Goal: Task Accomplishment & Management: Manage account settings

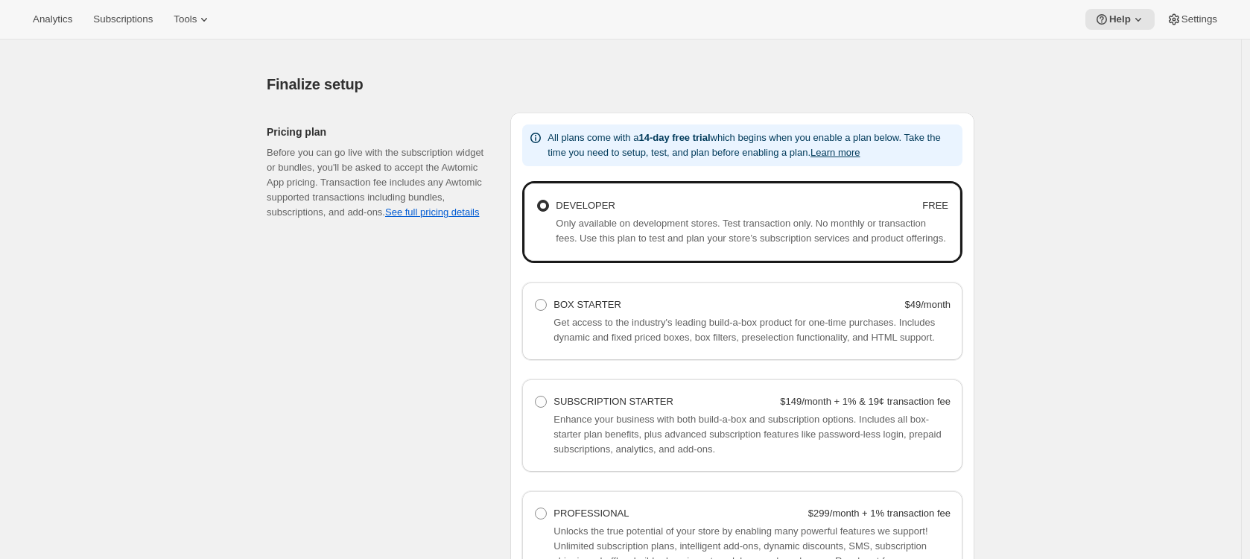
scroll to position [855, 0]
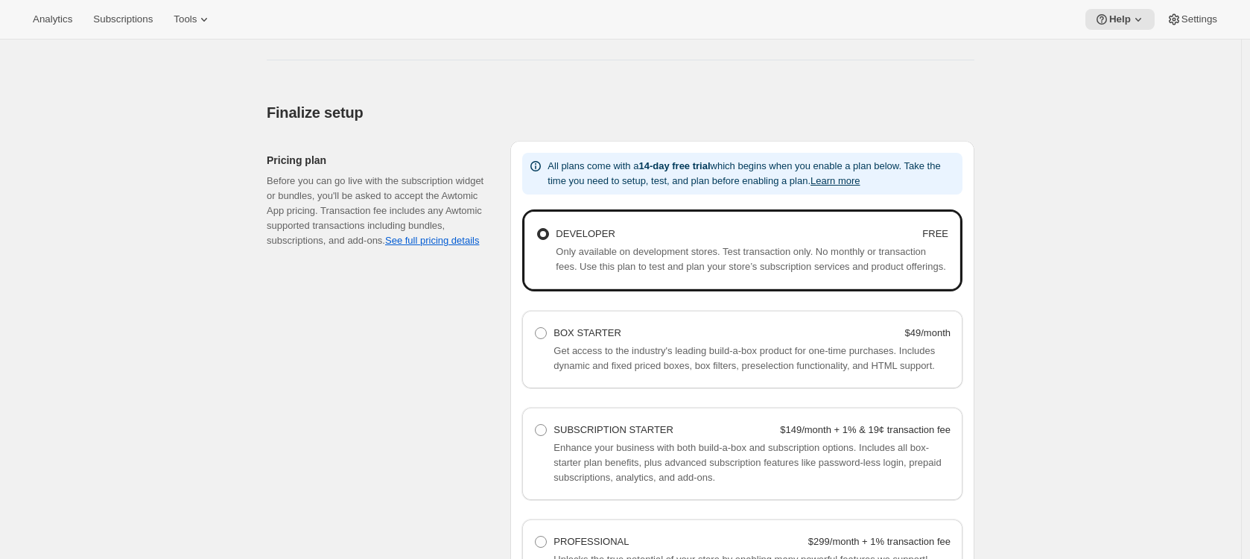
drag, startPoint x: 1057, startPoint y: 199, endPoint x: 1047, endPoint y: 201, distance: 10.7
click at [1053, 200] on div "Basic setup. This page is ready Basic setup Step 1 • Create subscription plan S…" at bounding box center [620, 30] width 1241 height 1692
click at [1108, 119] on div "Basic setup. This page is ready Basic setup Step 1 • Create subscription plan S…" at bounding box center [620, 30] width 1241 height 1692
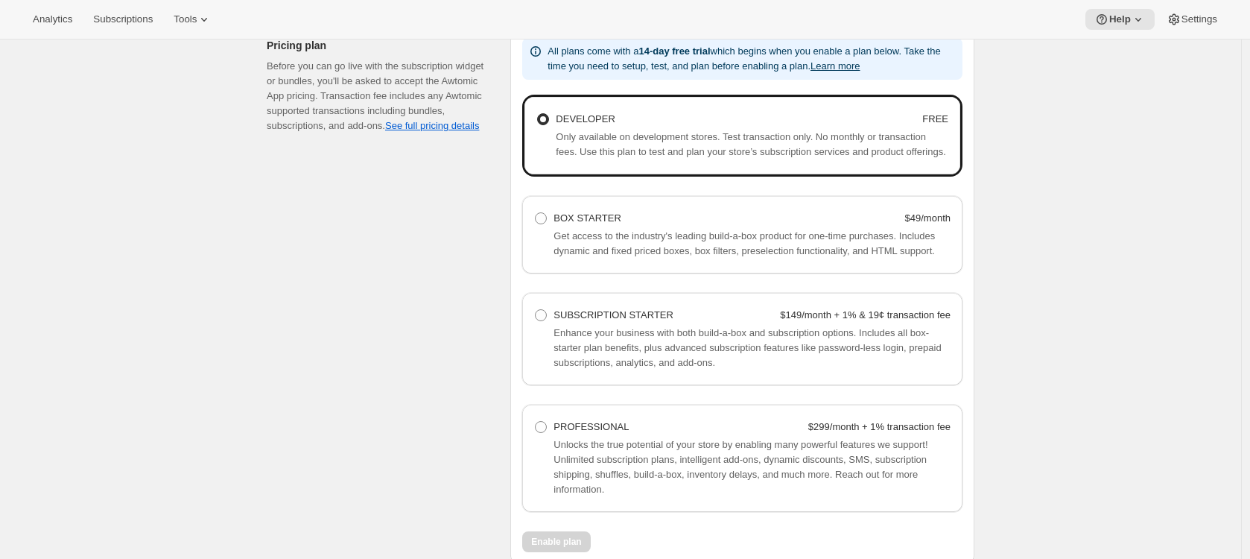
scroll to position [976, 0]
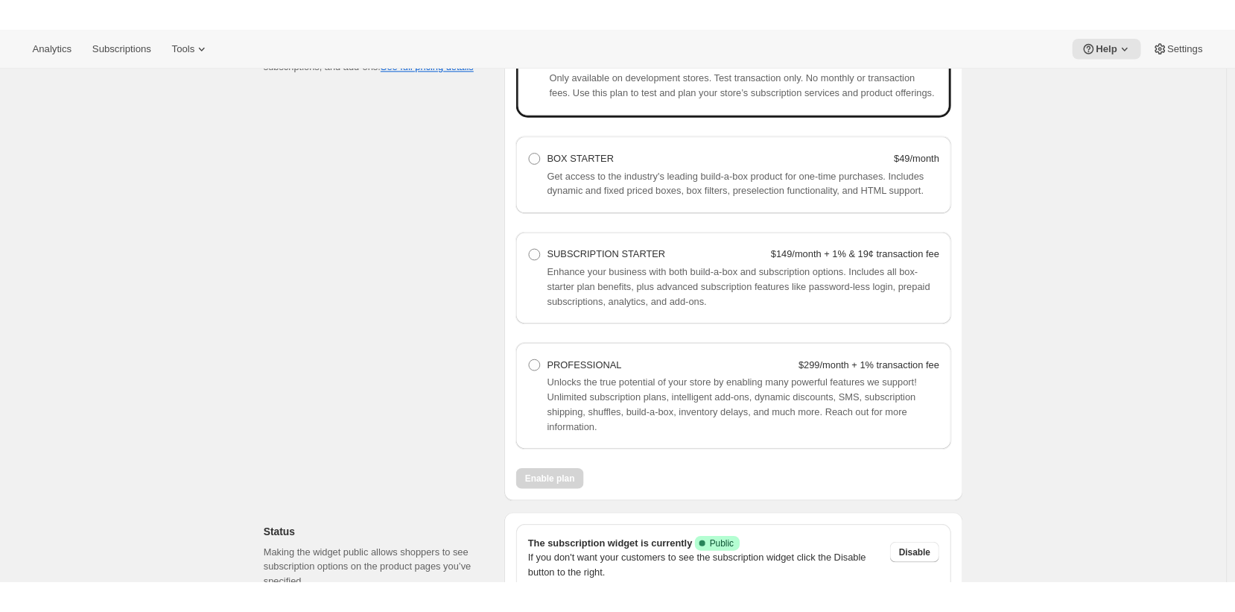
scroll to position [1059, 0]
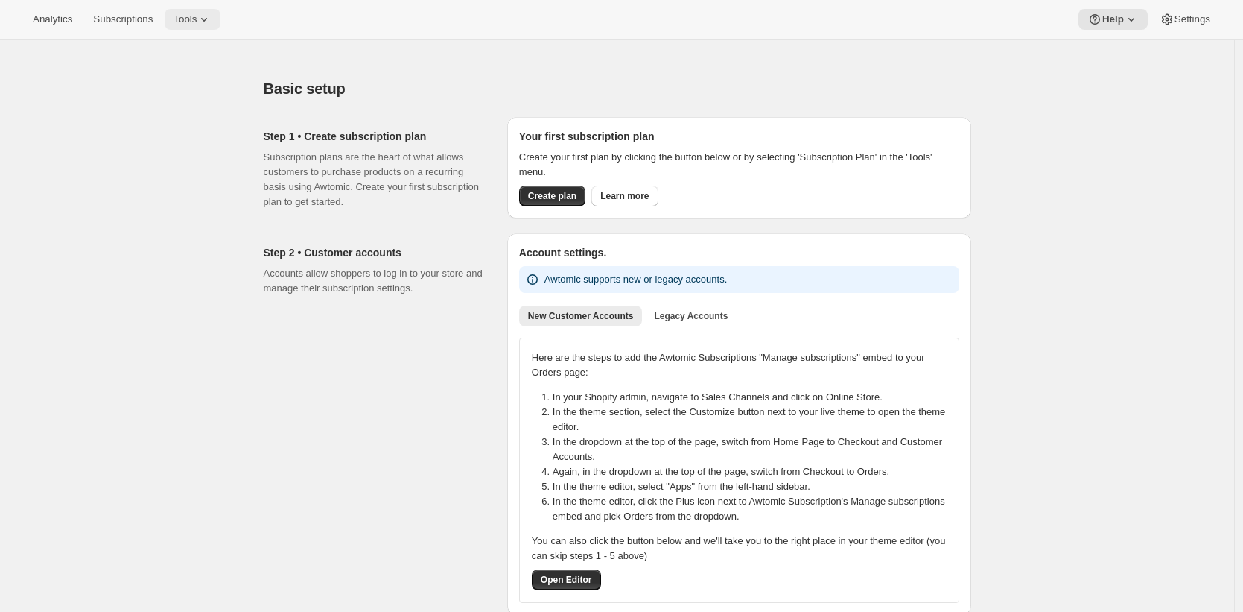
click at [197, 25] on span "Tools" at bounding box center [185, 19] width 23 height 12
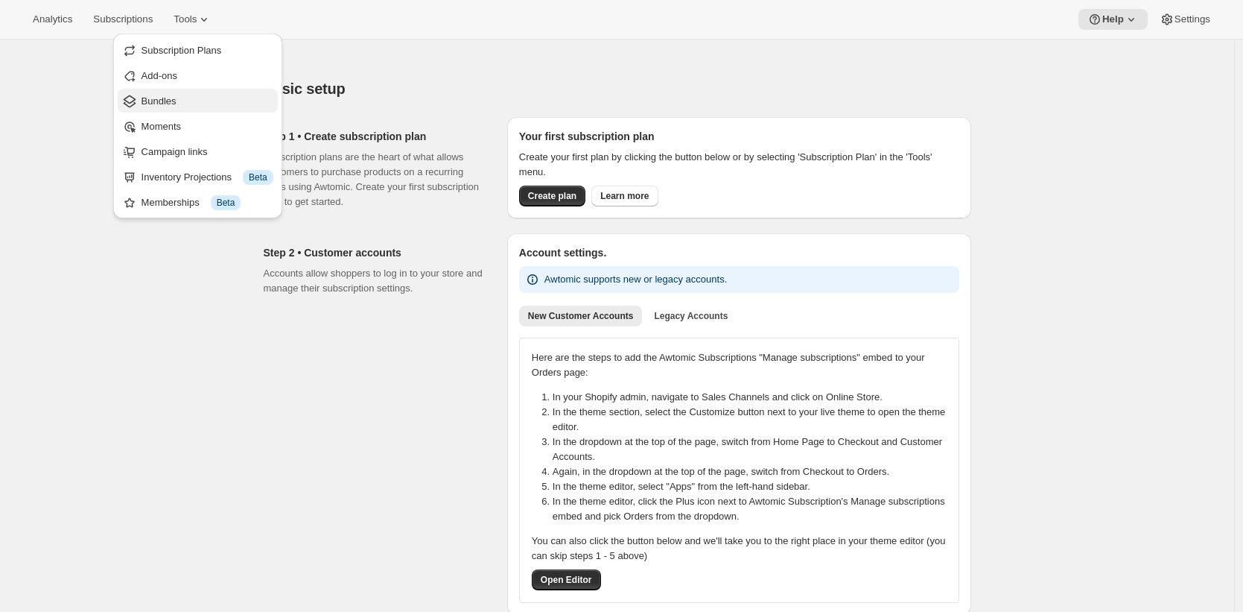
click at [193, 101] on span "Bundles" at bounding box center [208, 101] width 132 height 15
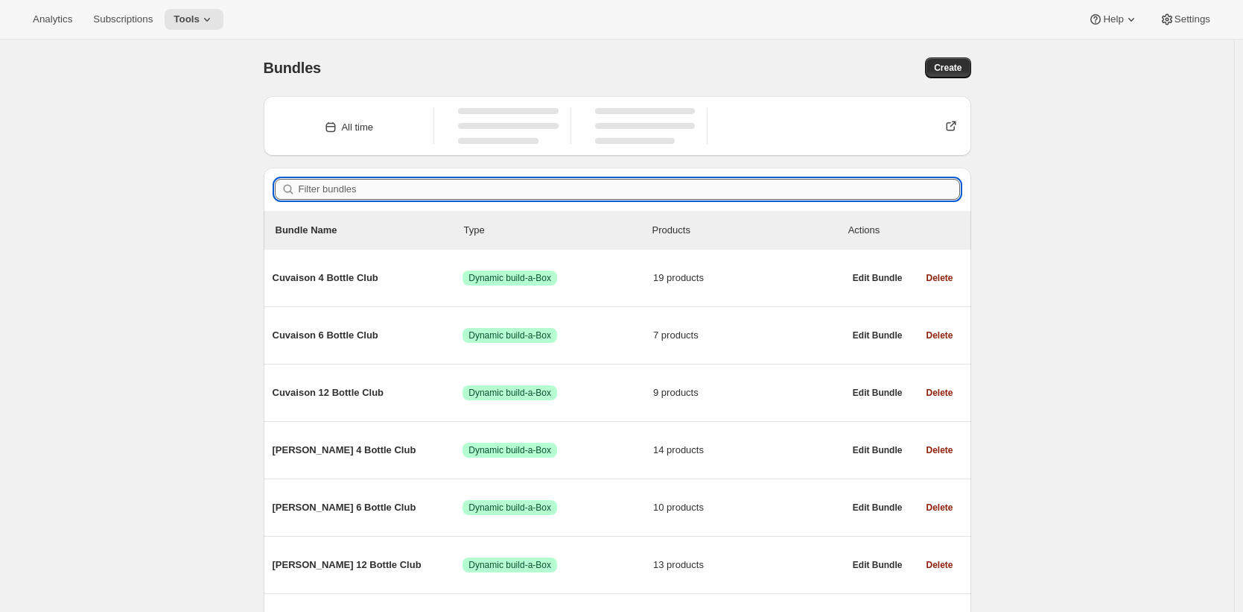
click at [396, 194] on input "Filter bundles" at bounding box center [630, 189] width 662 height 21
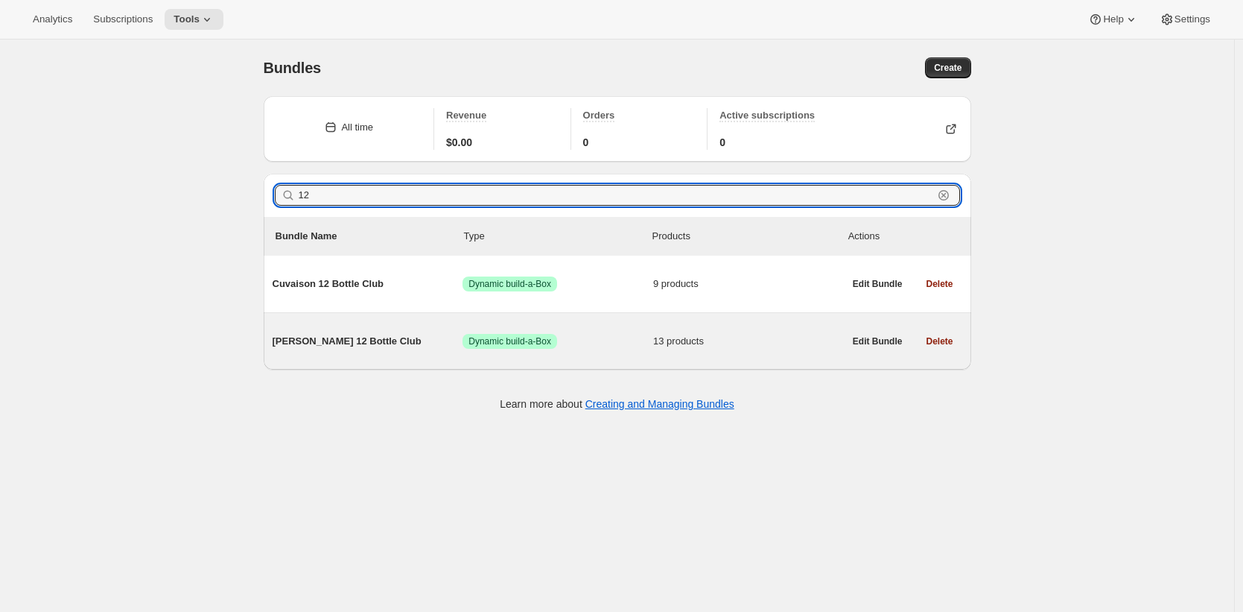
type input "12"
click at [343, 335] on span "Brandlin 12 Bottle Club" at bounding box center [368, 341] width 191 height 15
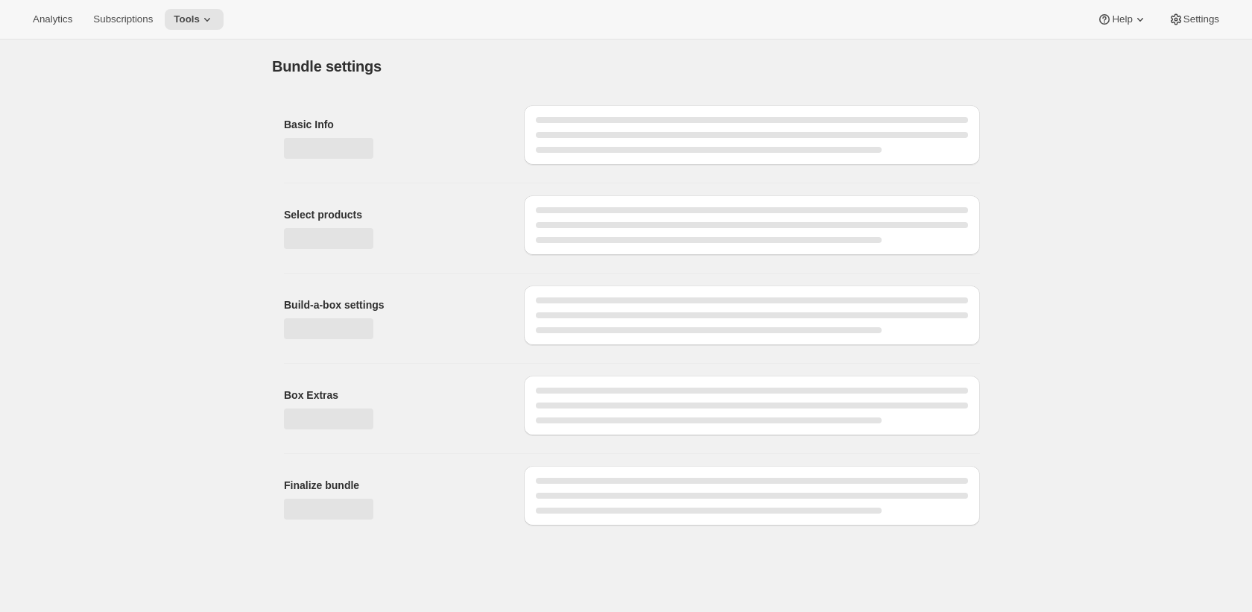
type input "Brandlin 12 Bottle Club"
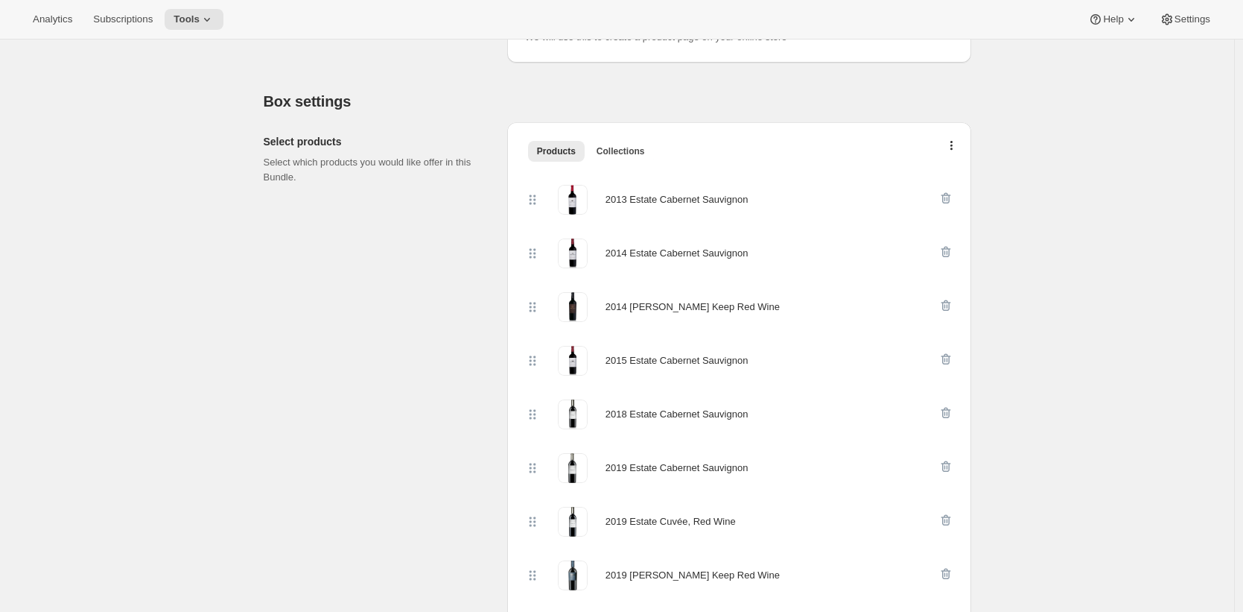
scroll to position [226, 0]
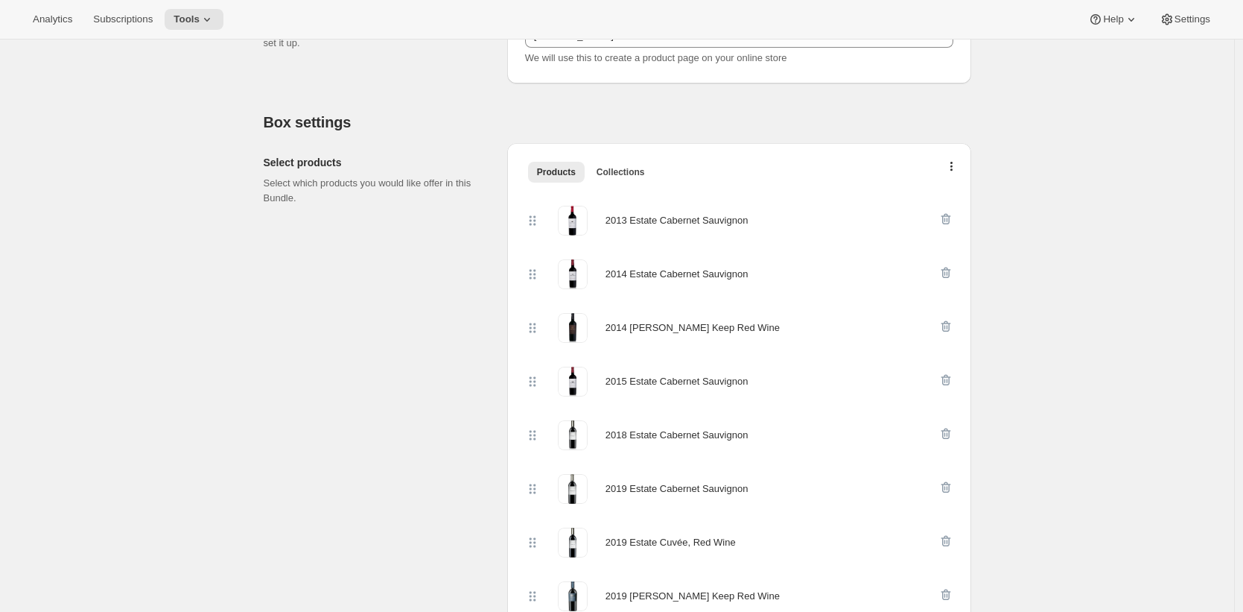
click at [744, 222] on div "2013 Estate Cabernet Sauvignon" at bounding box center [677, 220] width 143 height 15
drag, startPoint x: 744, startPoint y: 222, endPoint x: 621, endPoint y: 220, distance: 122.2
click at [621, 220] on div "2013 Estate Cabernet Sauvignon" at bounding box center [677, 220] width 143 height 15
copy div "2013 Estate Cabernet Sauvignon"
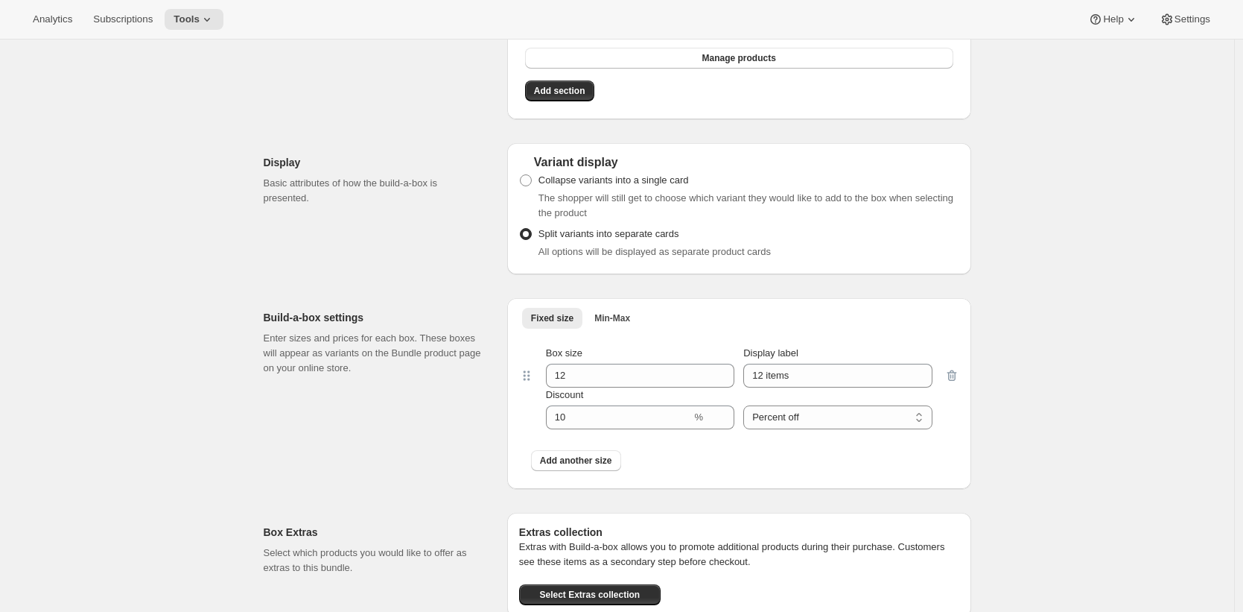
scroll to position [1073, 0]
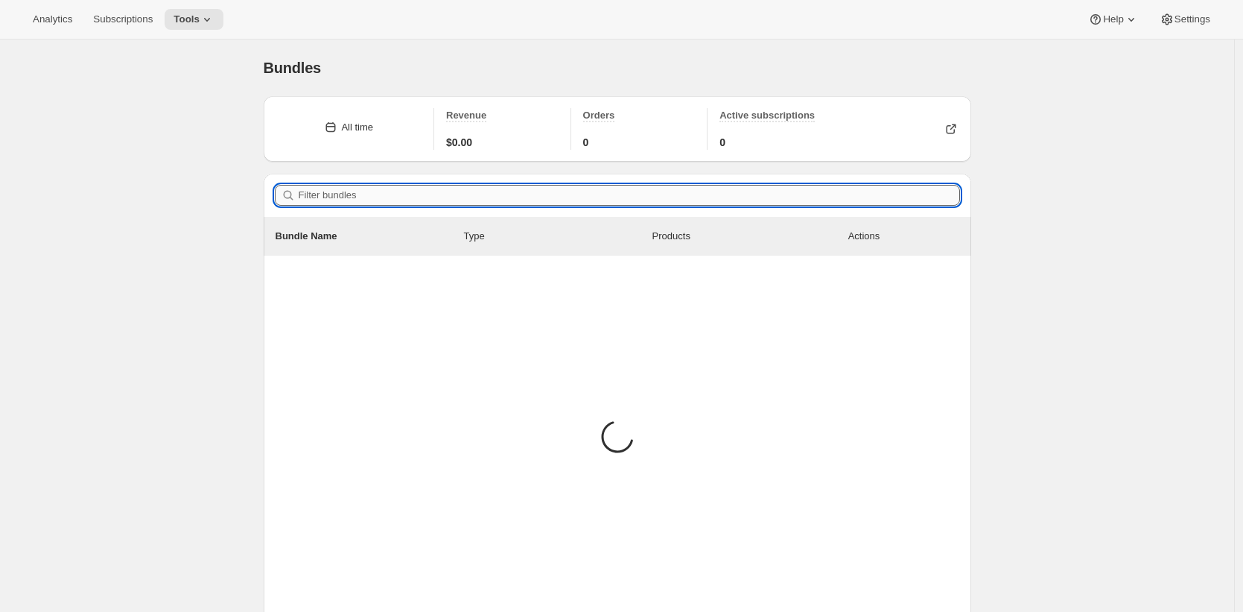
click at [332, 195] on input "Filter bundles" at bounding box center [630, 195] width 662 height 21
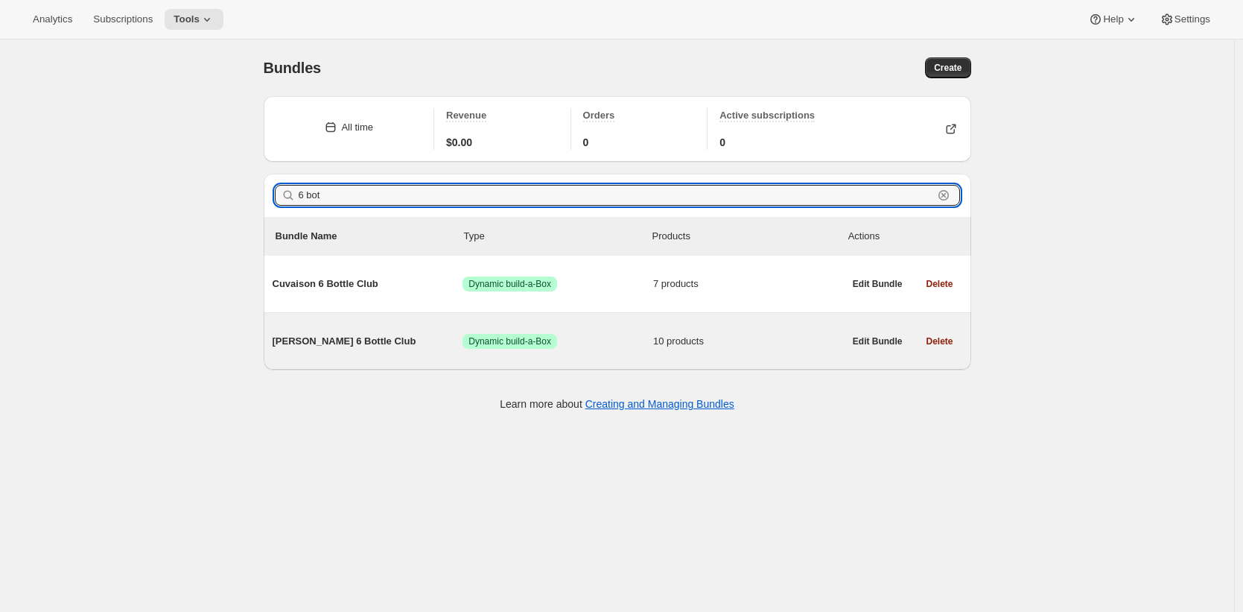
type input "6 bot"
click at [399, 335] on span "Brandlin 6 Bottle Club" at bounding box center [368, 341] width 191 height 15
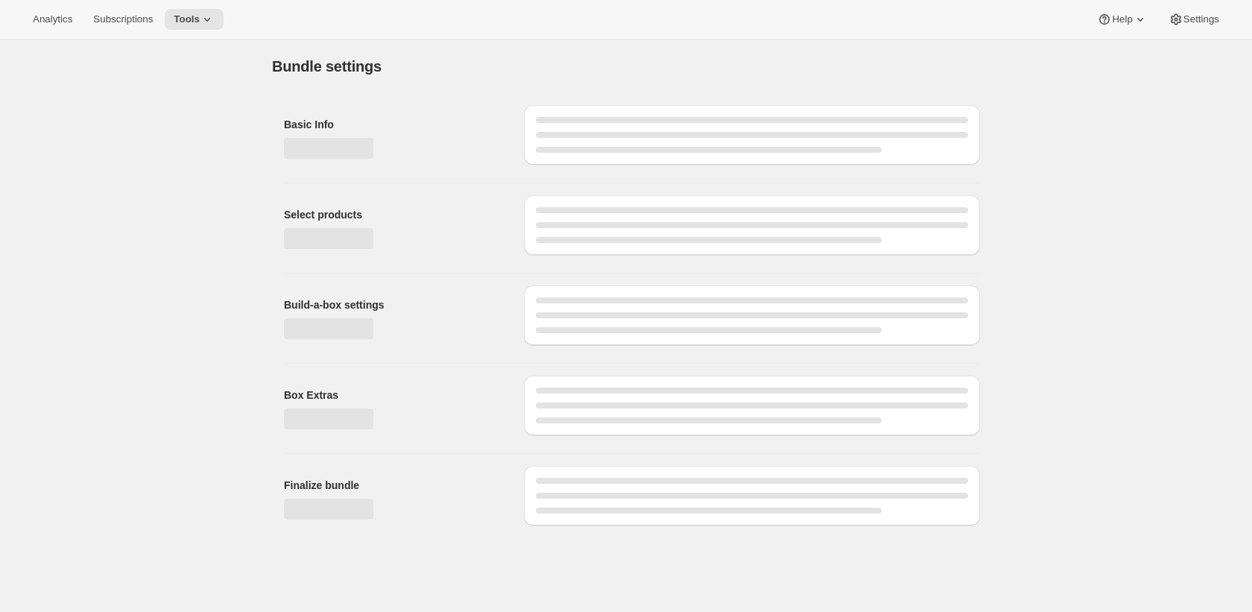
type input "Brandlin 6 Bottle Club"
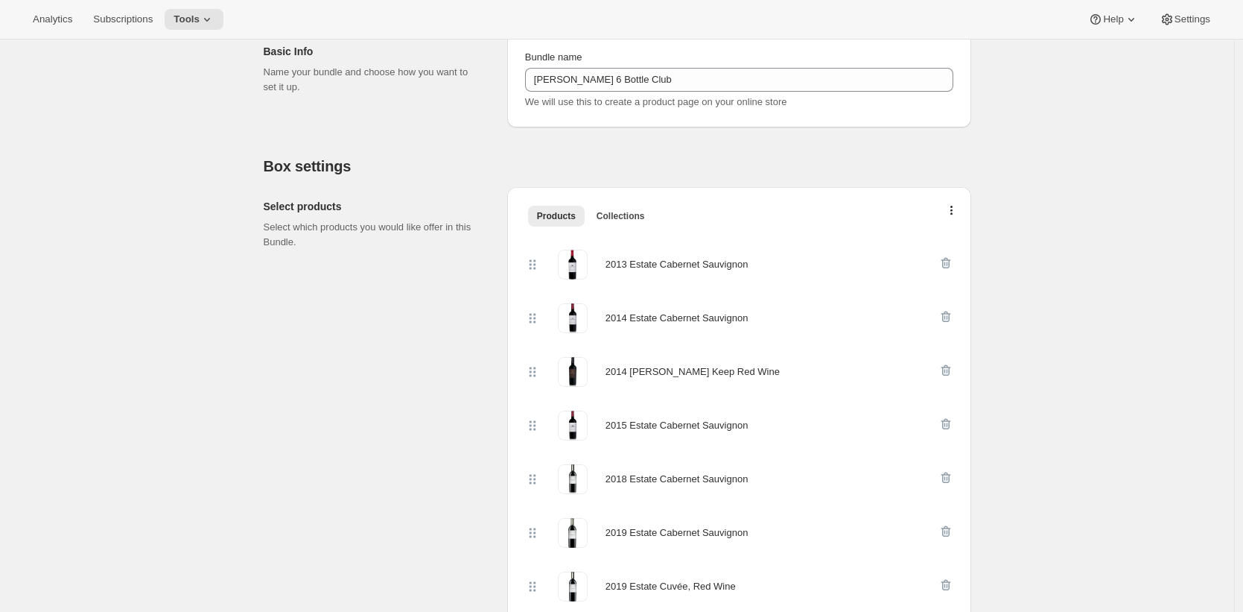
scroll to position [178, 0]
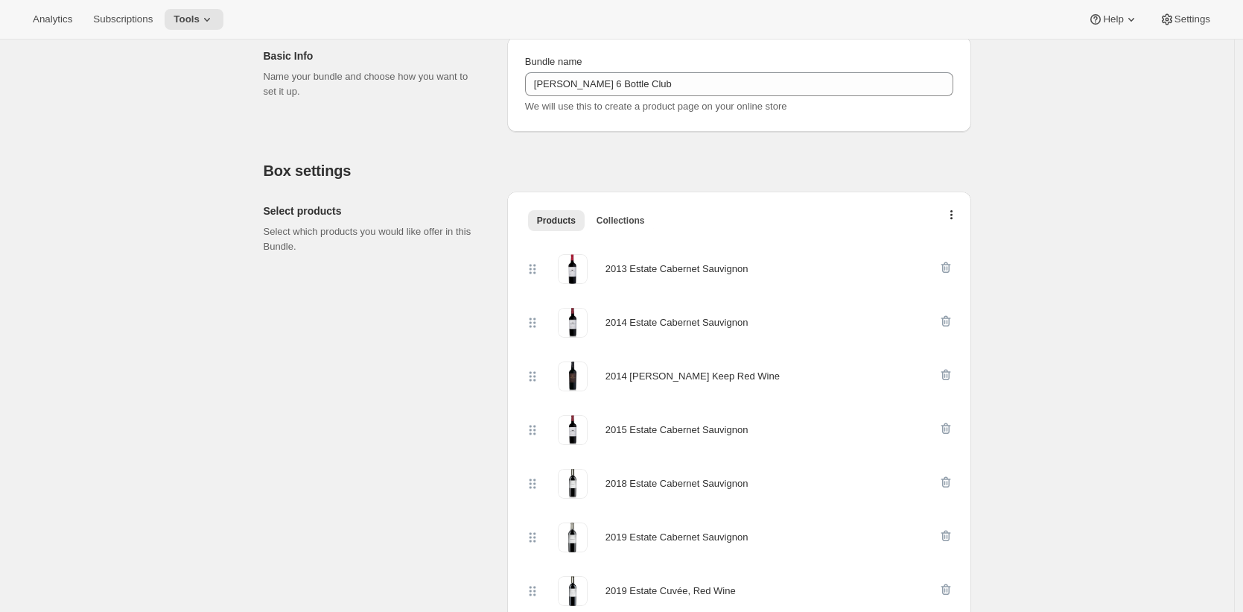
click at [744, 271] on div "2013 Estate Cabernet Sauvignon" at bounding box center [677, 269] width 143 height 15
drag, startPoint x: 744, startPoint y: 271, endPoint x: 609, endPoint y: 270, distance: 134.9
click at [609, 270] on div "2013 Estate Cabernet Sauvignon" at bounding box center [731, 269] width 413 height 30
copy div "2013 Estate Cabernet Sauvignon"
drag, startPoint x: 1018, startPoint y: 183, endPoint x: 998, endPoint y: 175, distance: 21.0
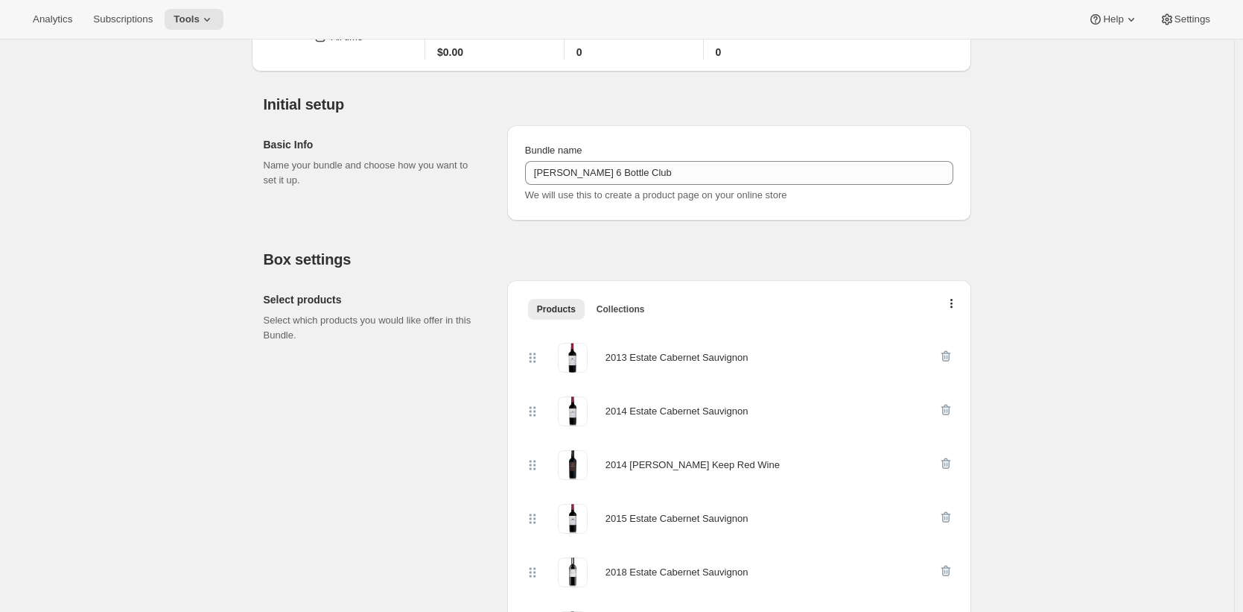
scroll to position [0, 0]
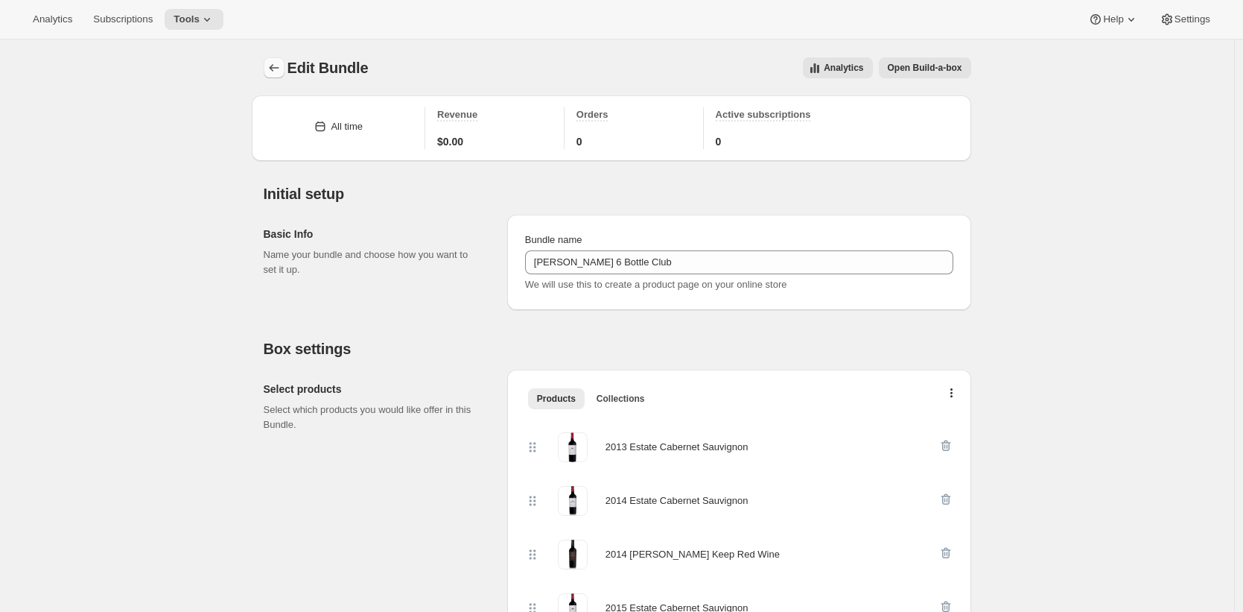
click at [282, 70] on icon "Bundles" at bounding box center [274, 67] width 15 height 15
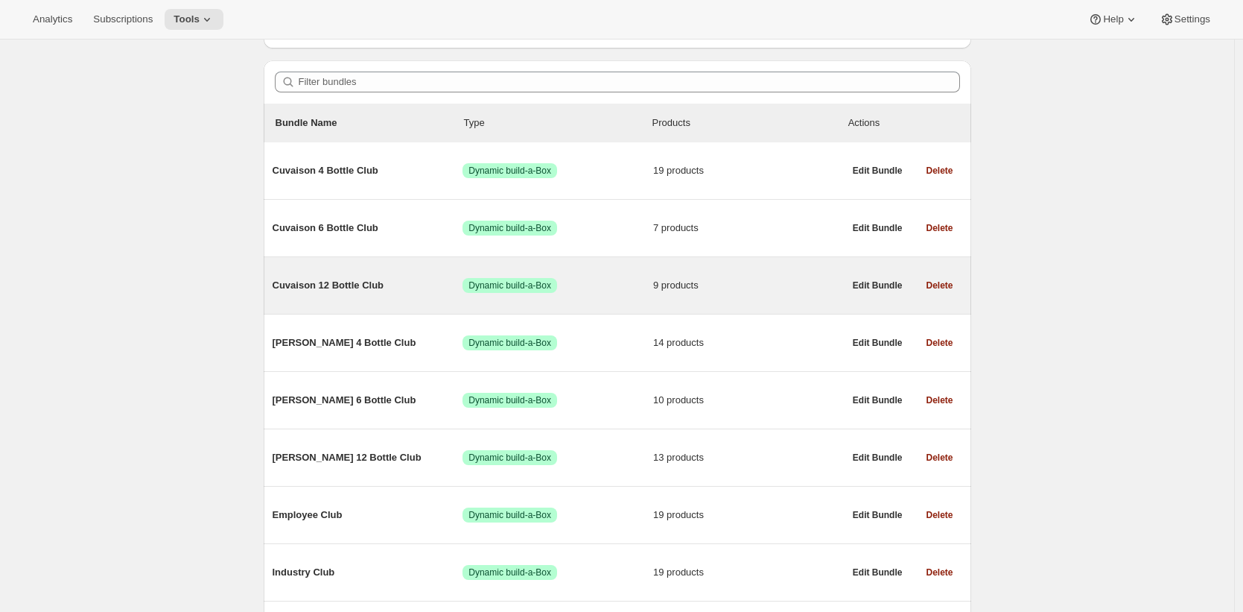
scroll to position [223, 0]
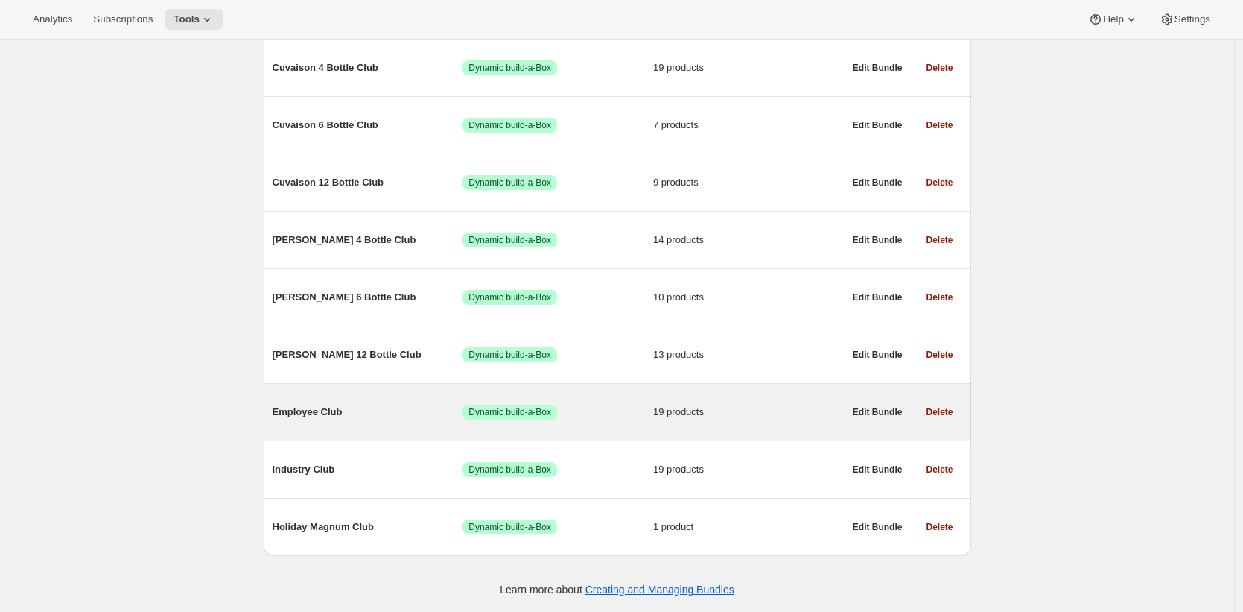
click at [454, 416] on span "Employee Club" at bounding box center [368, 412] width 191 height 15
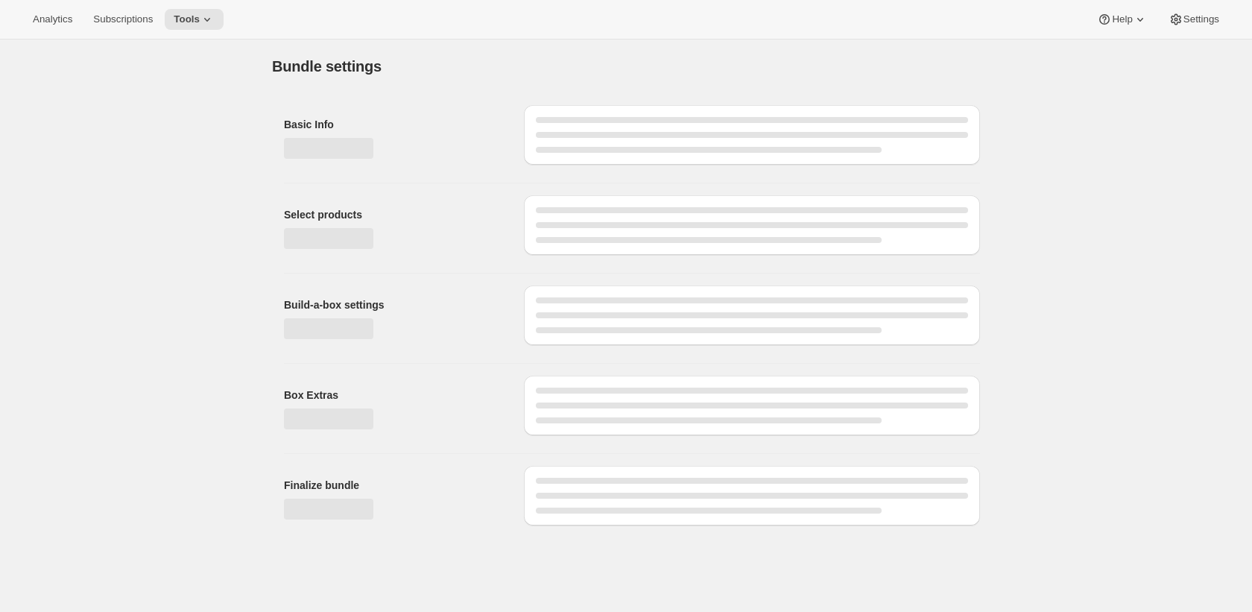
type input "Employee Club"
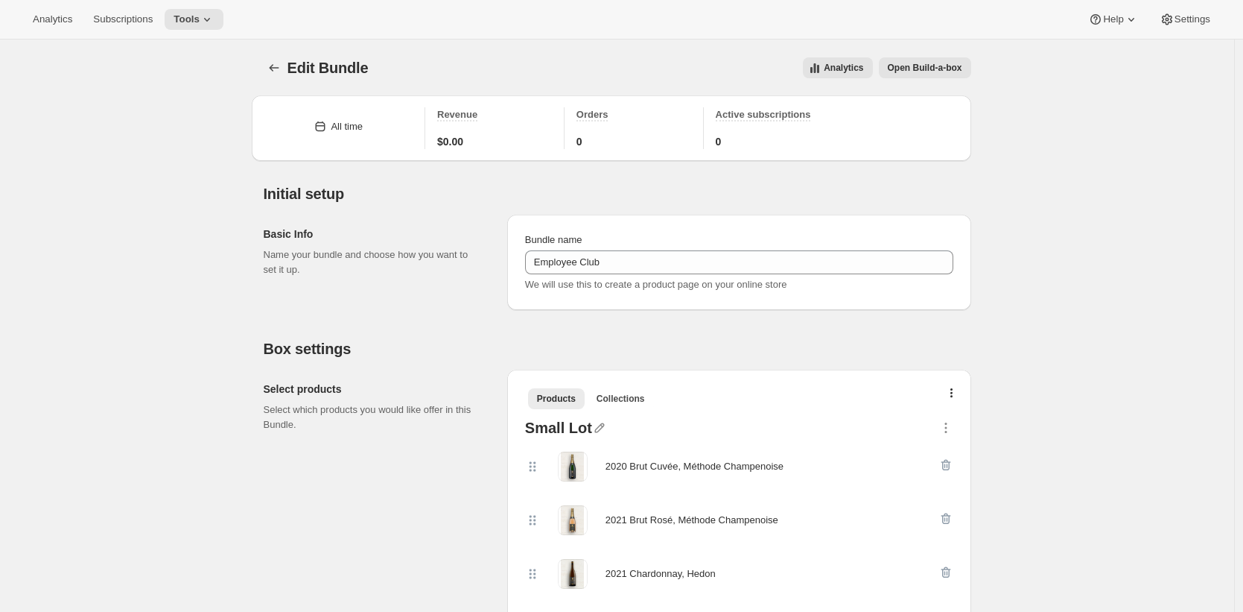
click at [618, 466] on div "2020 Brut Cuvée, Méthode Champenoise" at bounding box center [695, 466] width 178 height 15
drag, startPoint x: 618, startPoint y: 467, endPoint x: 741, endPoint y: 466, distance: 122.9
click at [741, 466] on div "2020 Brut Cuvée, Méthode Champenoise" at bounding box center [695, 466] width 178 height 15
click at [275, 65] on icon "Bundles" at bounding box center [274, 67] width 15 height 15
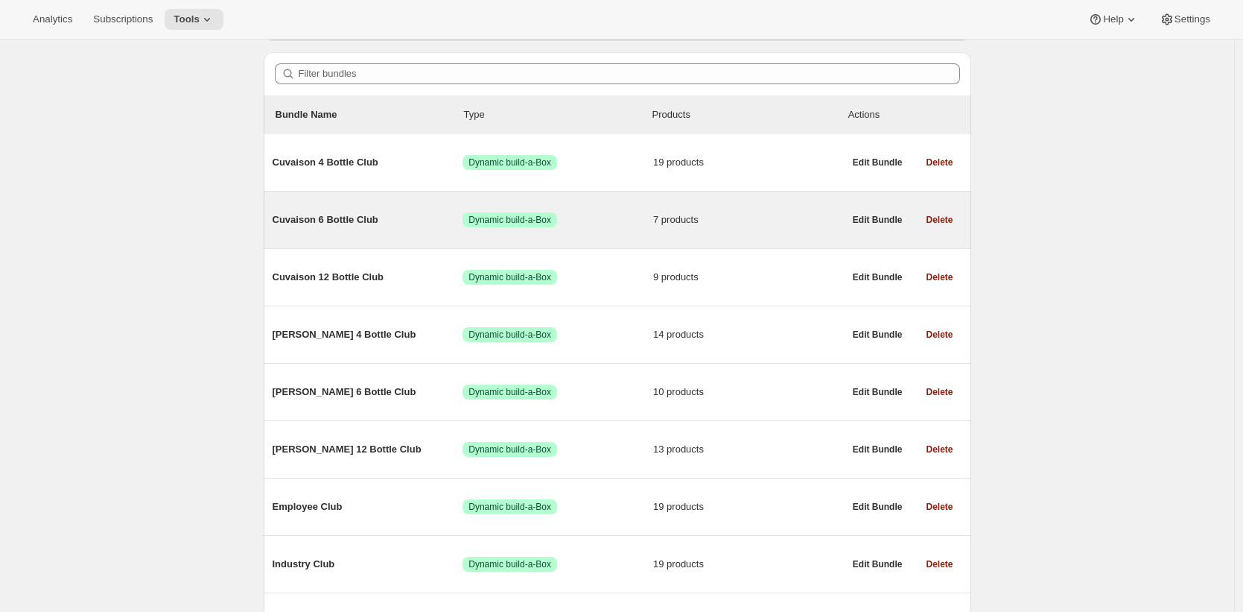
scroll to position [223, 0]
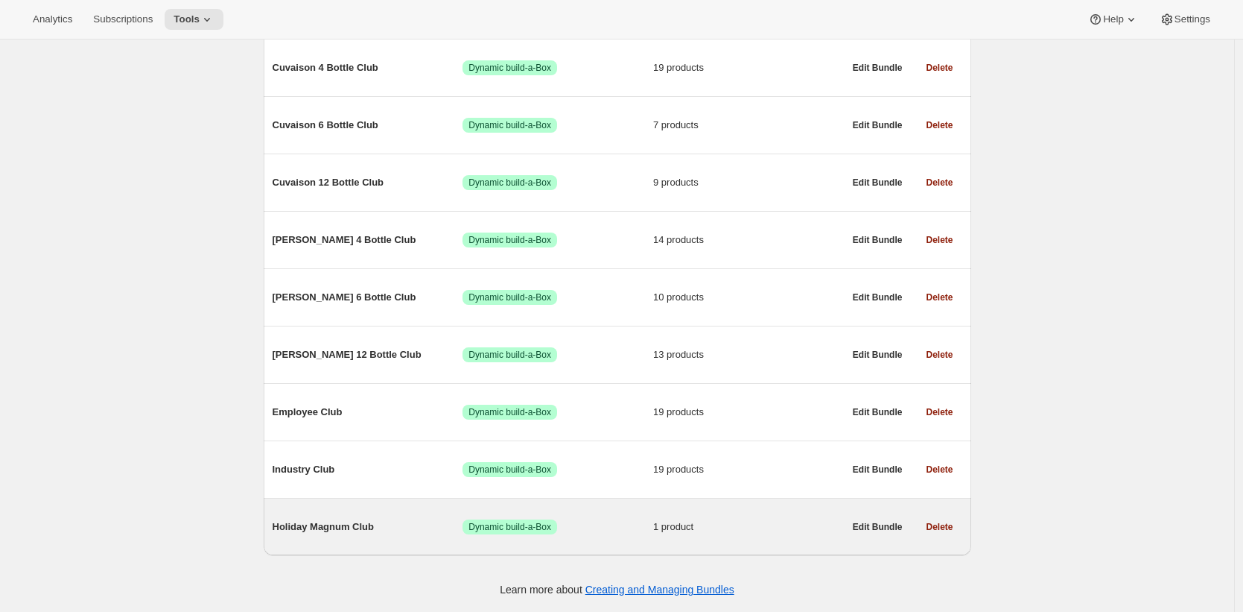
click at [389, 529] on span "Holiday Magnum Club" at bounding box center [368, 526] width 191 height 15
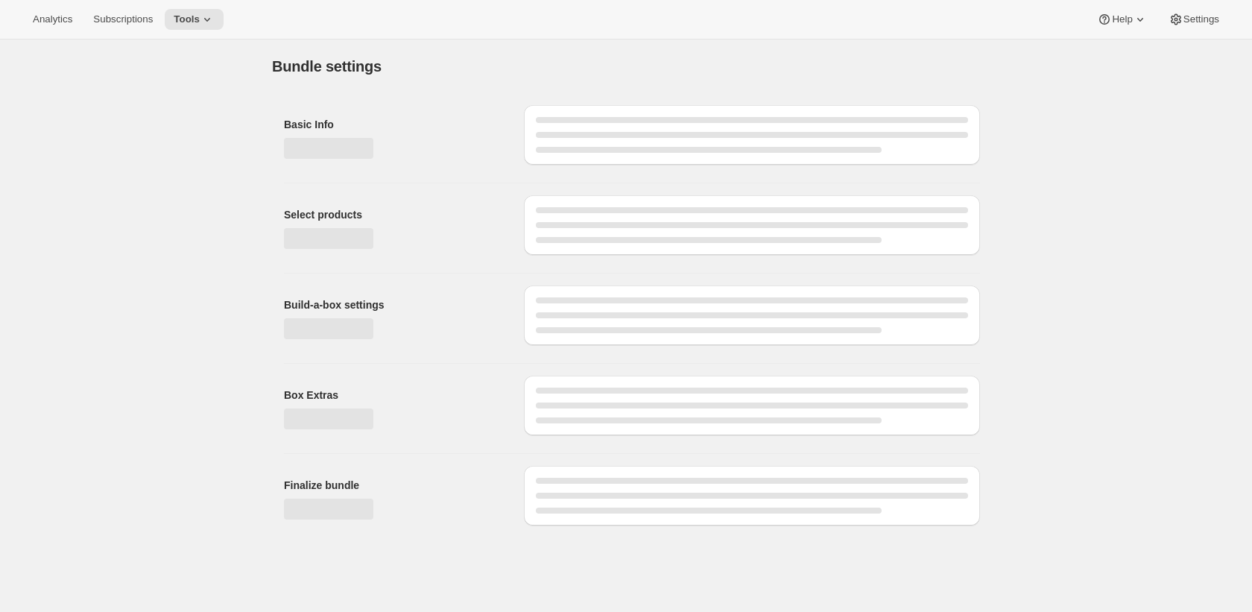
type input "Holiday Magnum Club"
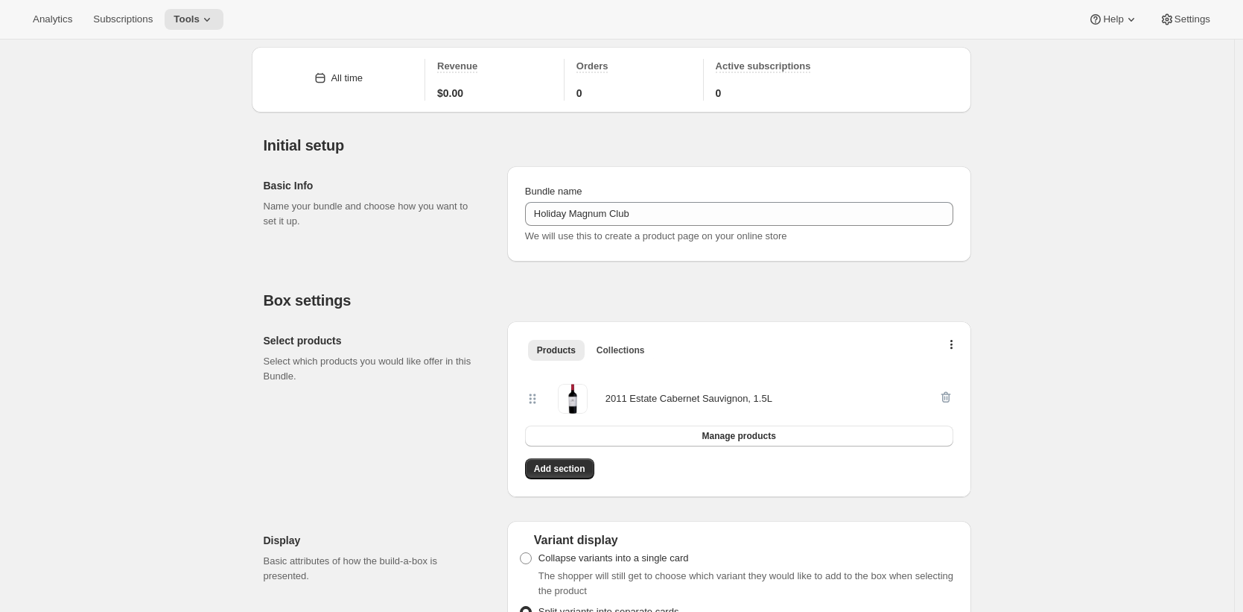
scroll to position [140, 0]
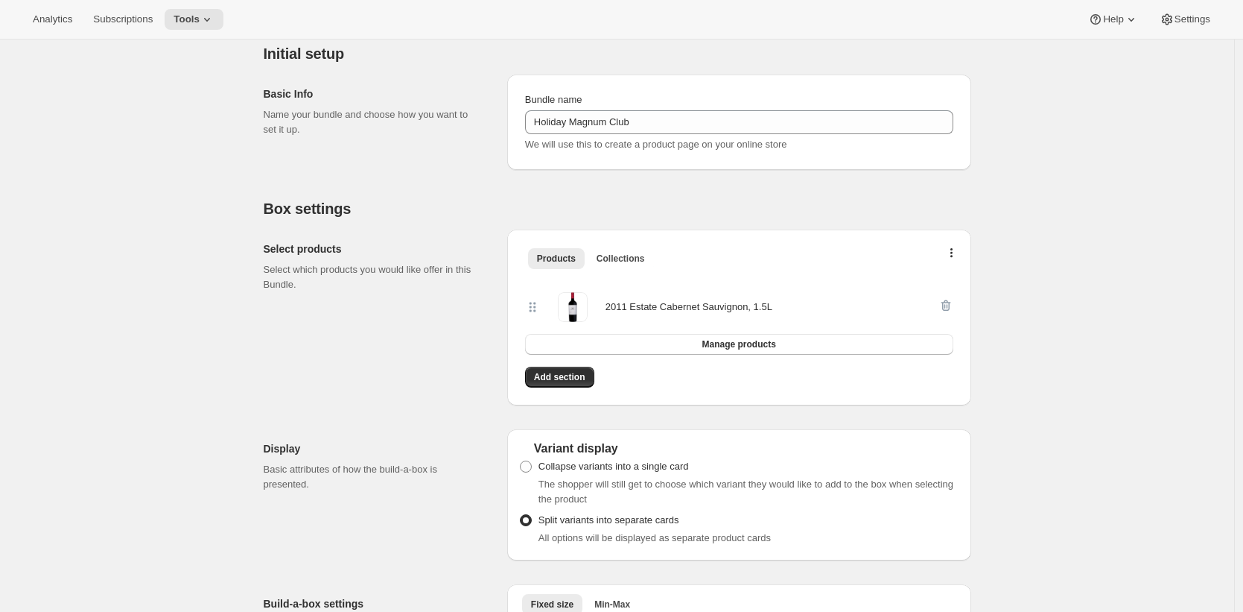
click at [773, 308] on div "2011 Estate Cabernet Sauvignon, 1.5L" at bounding box center [689, 306] width 167 height 15
drag, startPoint x: 769, startPoint y: 308, endPoint x: 624, endPoint y: 308, distance: 145.3
click at [624, 308] on div "2011 Estate Cabernet Sauvignon, 1.5L" at bounding box center [689, 306] width 167 height 15
copy div "2011 Estate Cabernet Sauvignon, 1.5L"
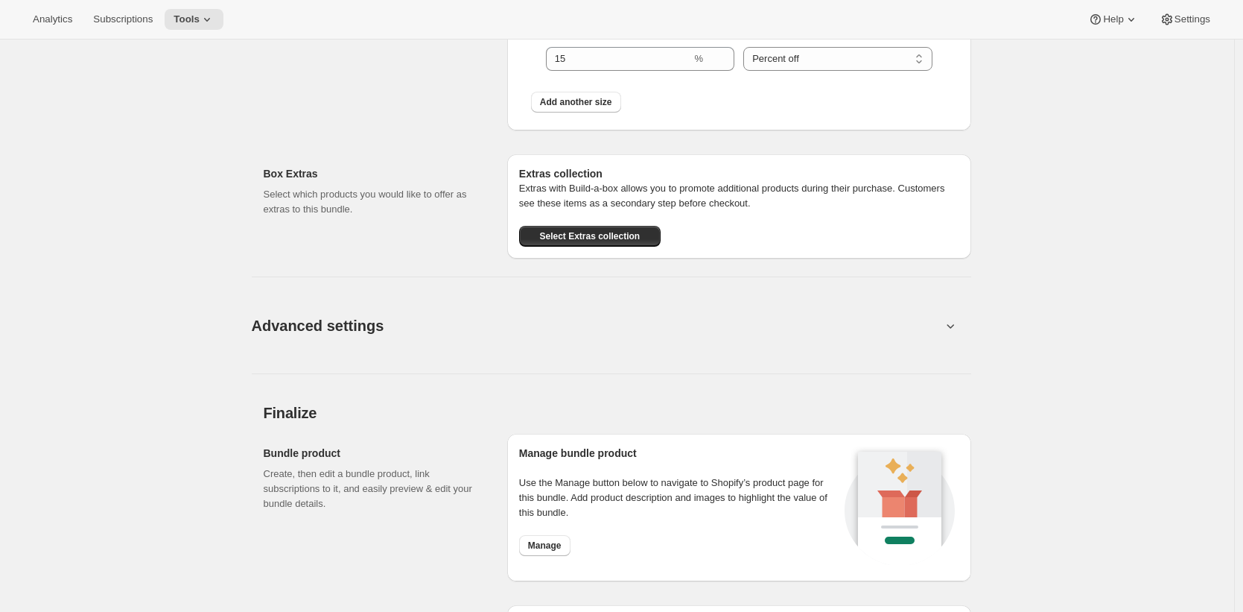
scroll to position [1185, 0]
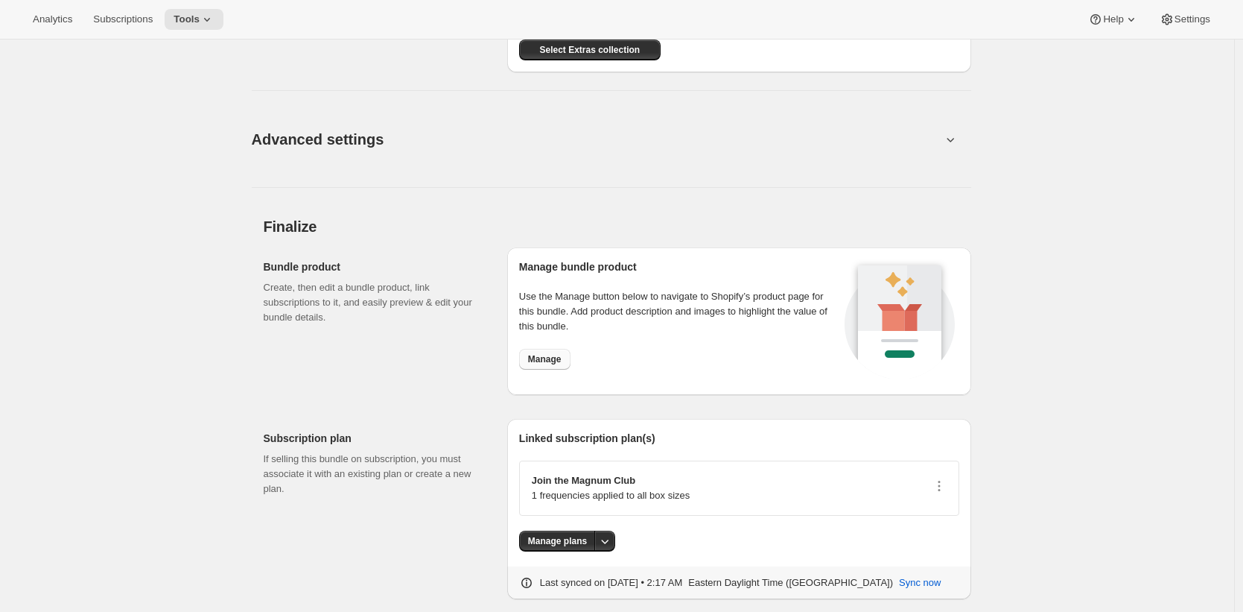
click at [548, 356] on span "Manage" at bounding box center [545, 359] width 34 height 12
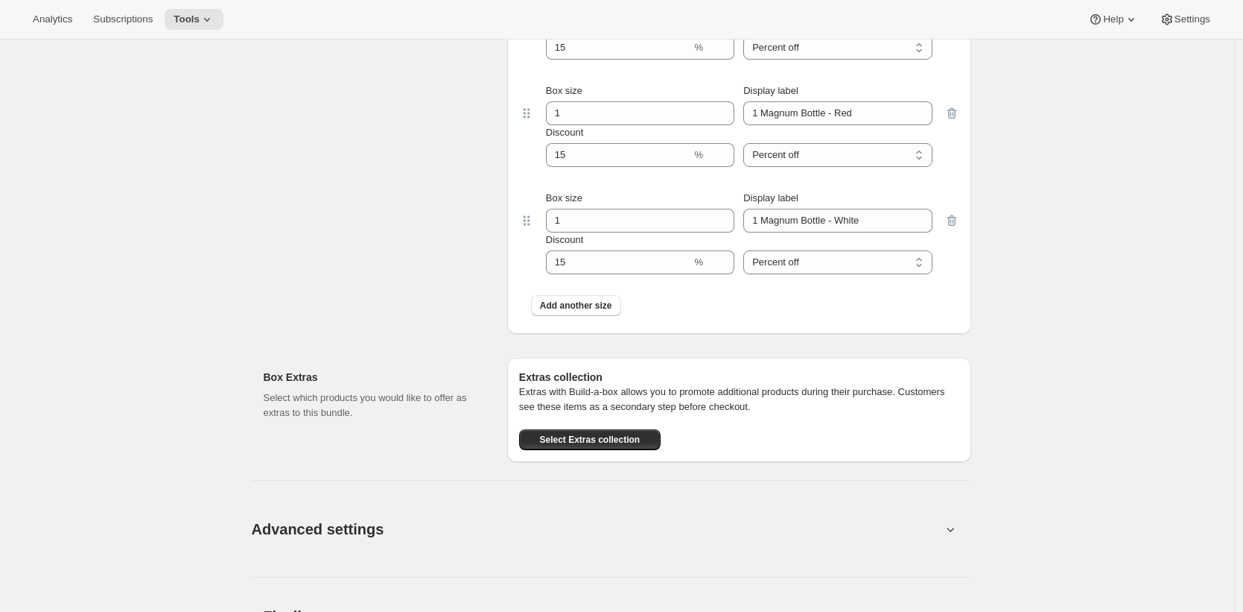
scroll to position [0, 0]
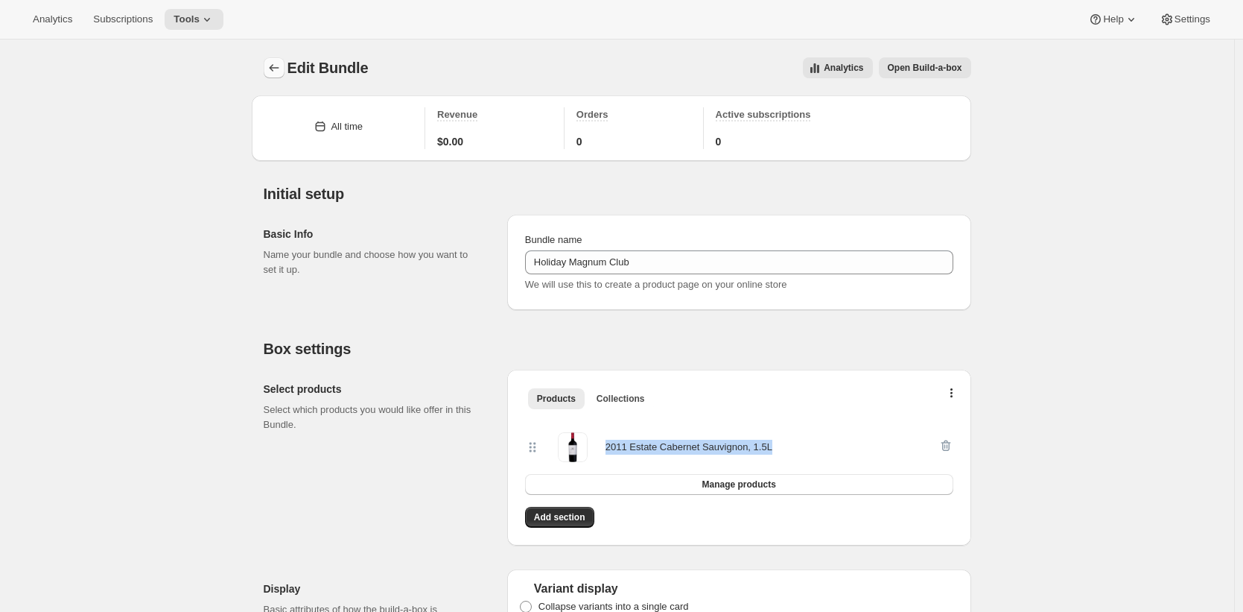
click at [282, 70] on icon "Bundles" at bounding box center [274, 67] width 15 height 15
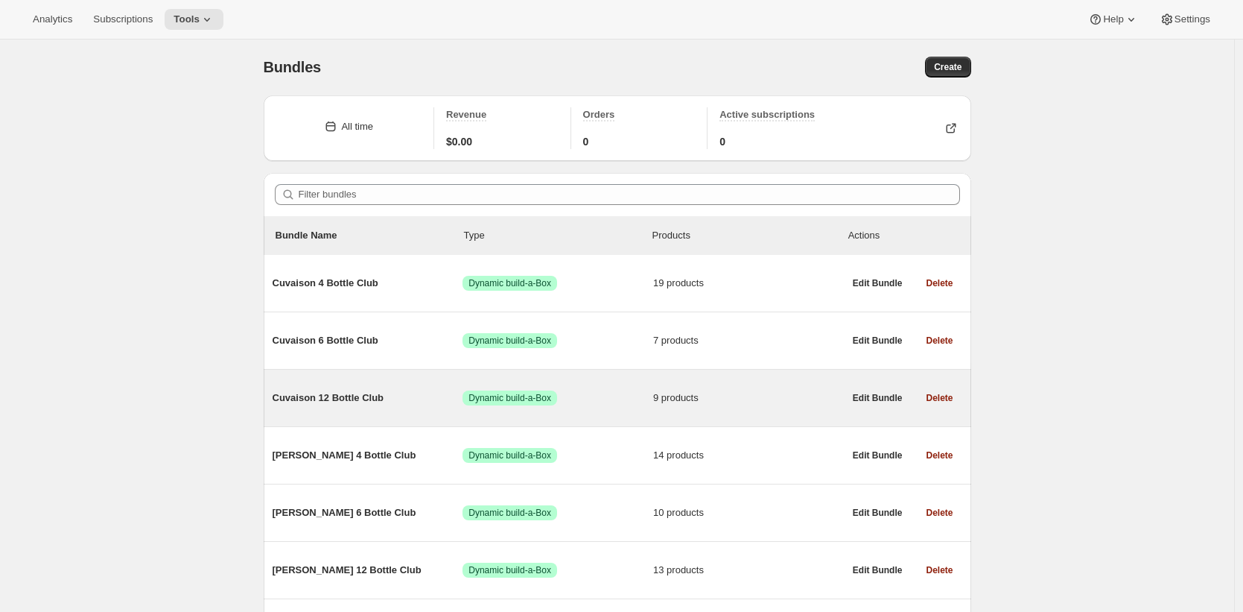
scroll to position [223, 0]
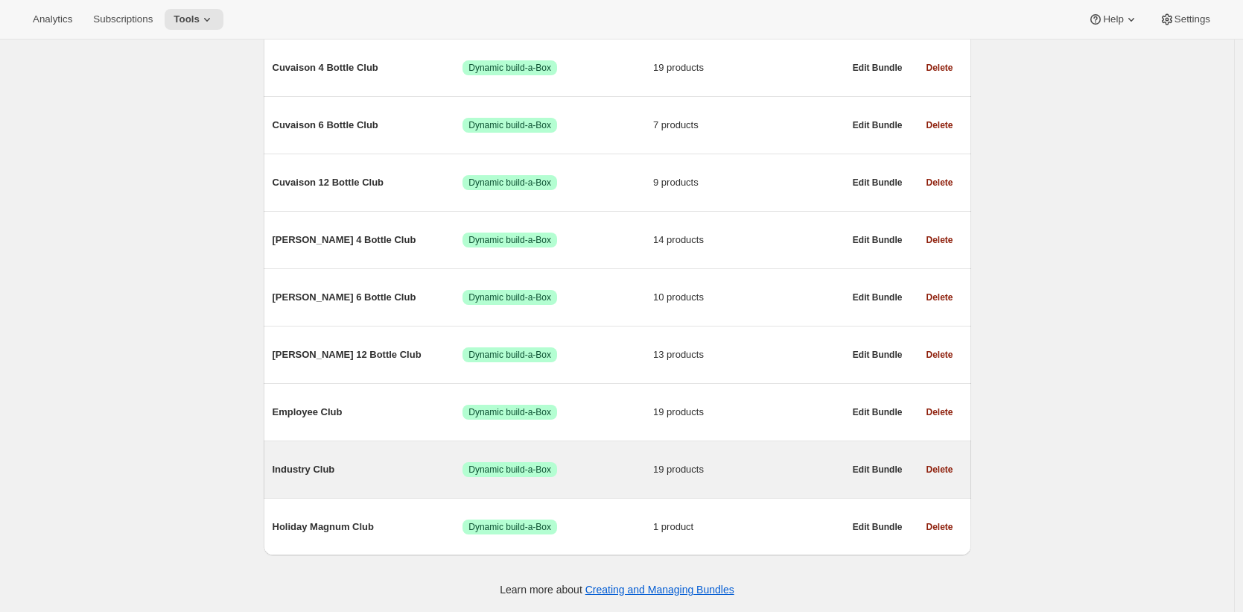
click at [430, 479] on div "Industry Club Success Dynamic build-a-Box 19 products" at bounding box center [558, 469] width 571 height 39
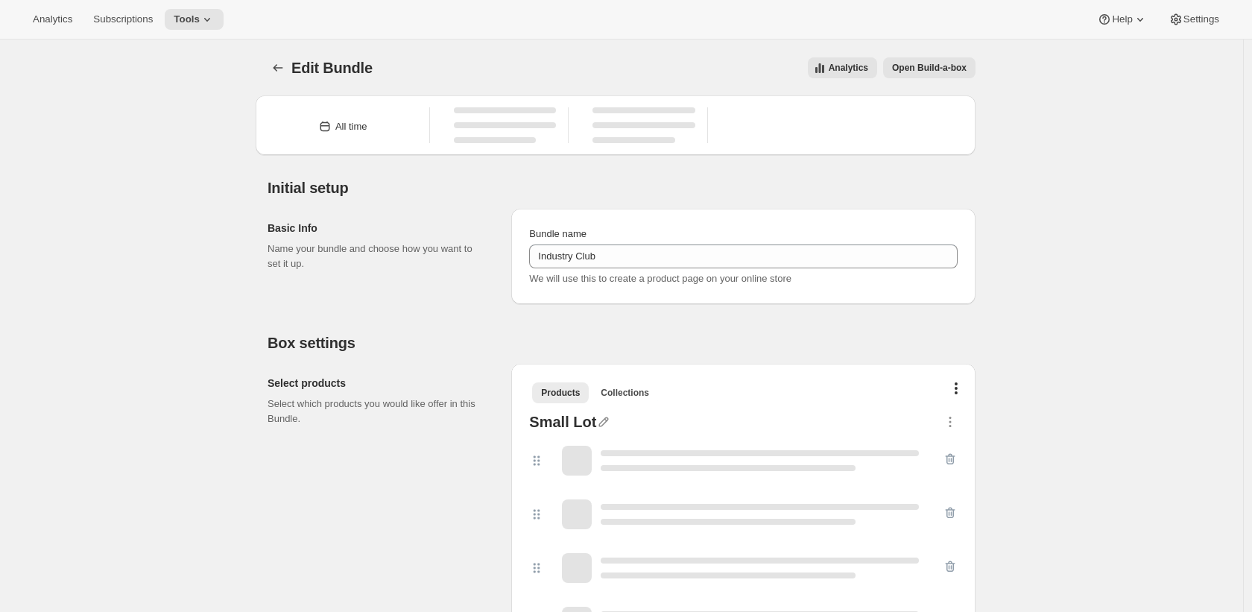
type input "Industry Club"
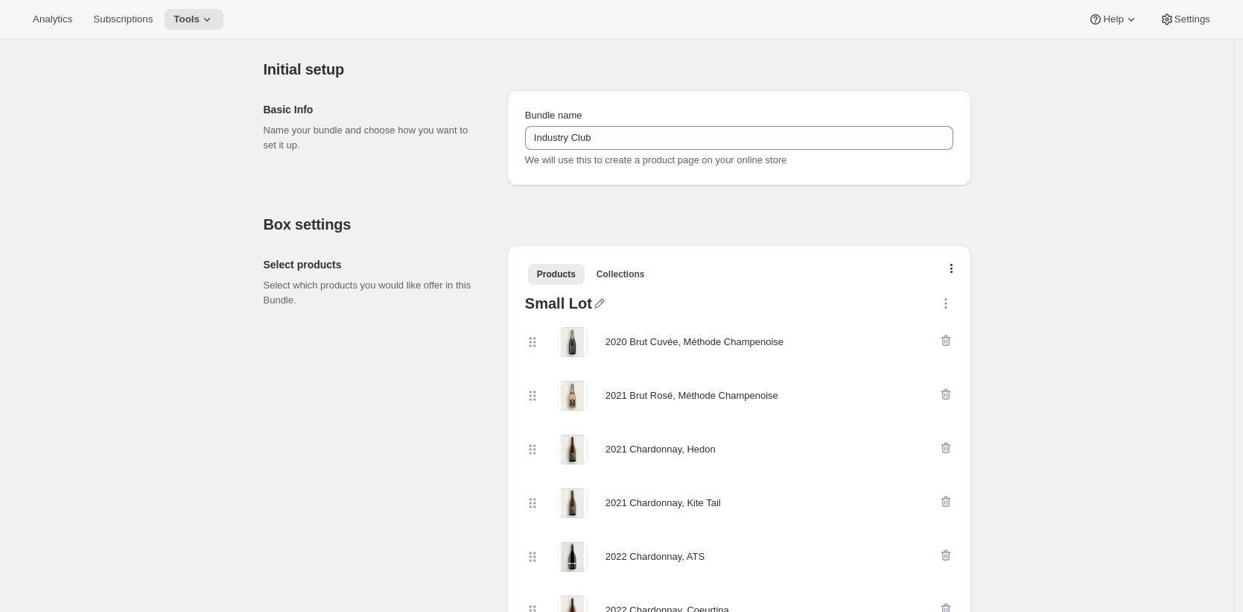
scroll to position [120, 0]
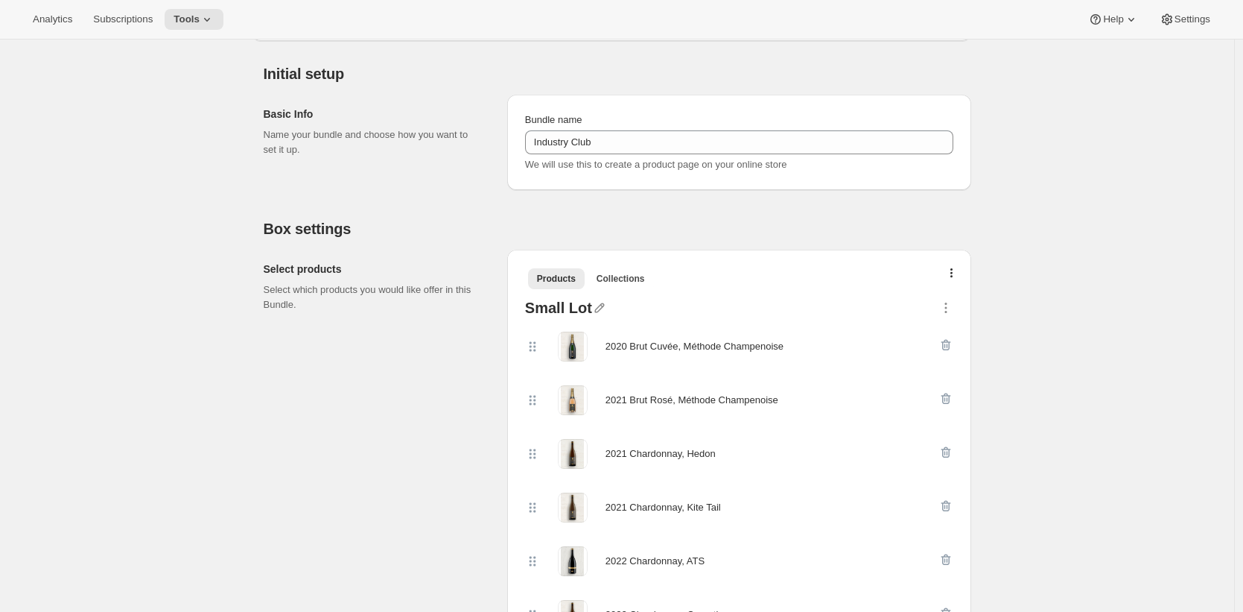
click at [781, 347] on div "2020 Brut Cuvée, Méthode Champenoise" at bounding box center [695, 346] width 178 height 15
drag, startPoint x: 781, startPoint y: 347, endPoint x: 620, endPoint y: 351, distance: 161.0
click at [620, 351] on div "2020 Brut Cuvée, Méthode Champenoise" at bounding box center [695, 346] width 178 height 15
copy div "2020 Brut Cuvée, Méthode Champenoise"
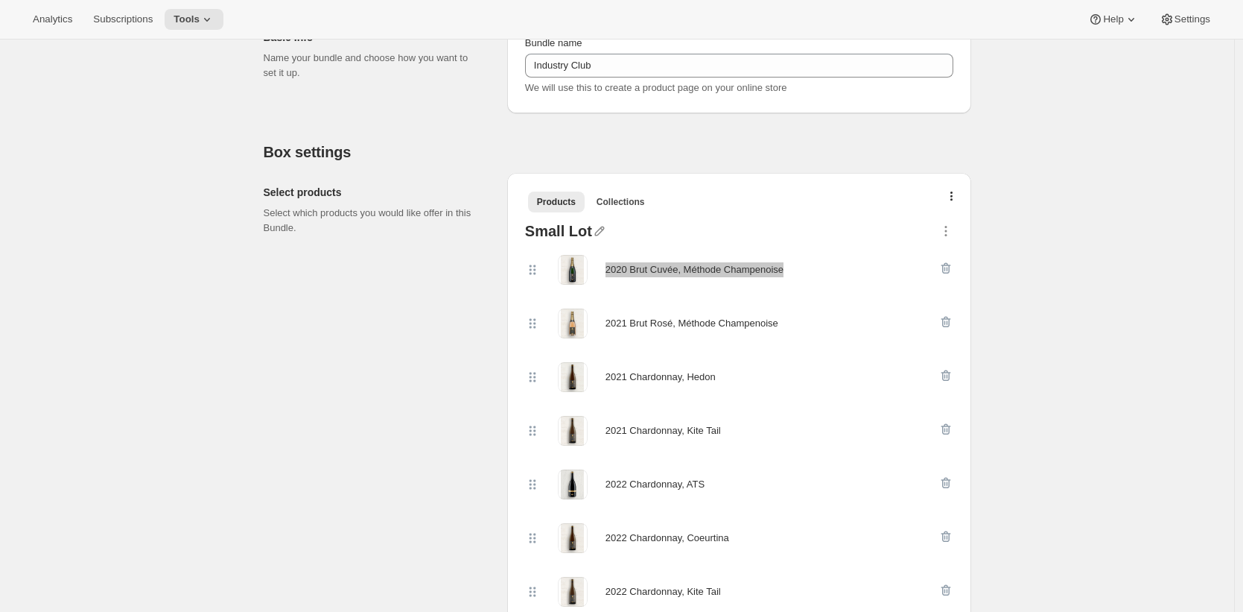
scroll to position [0, 0]
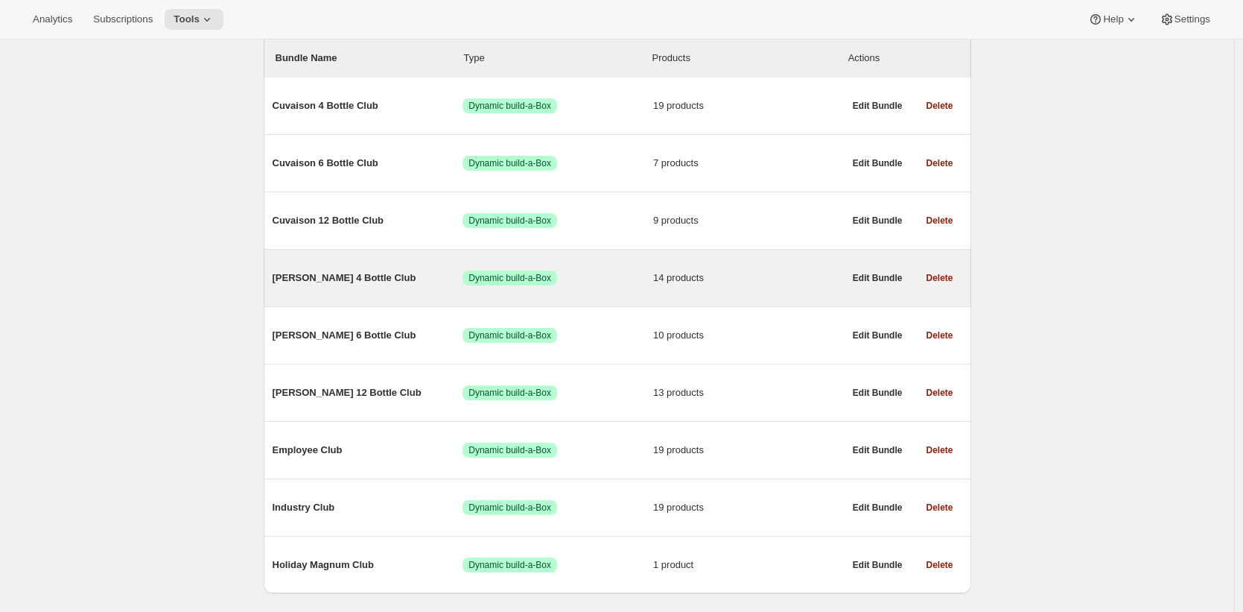
scroll to position [180, 0]
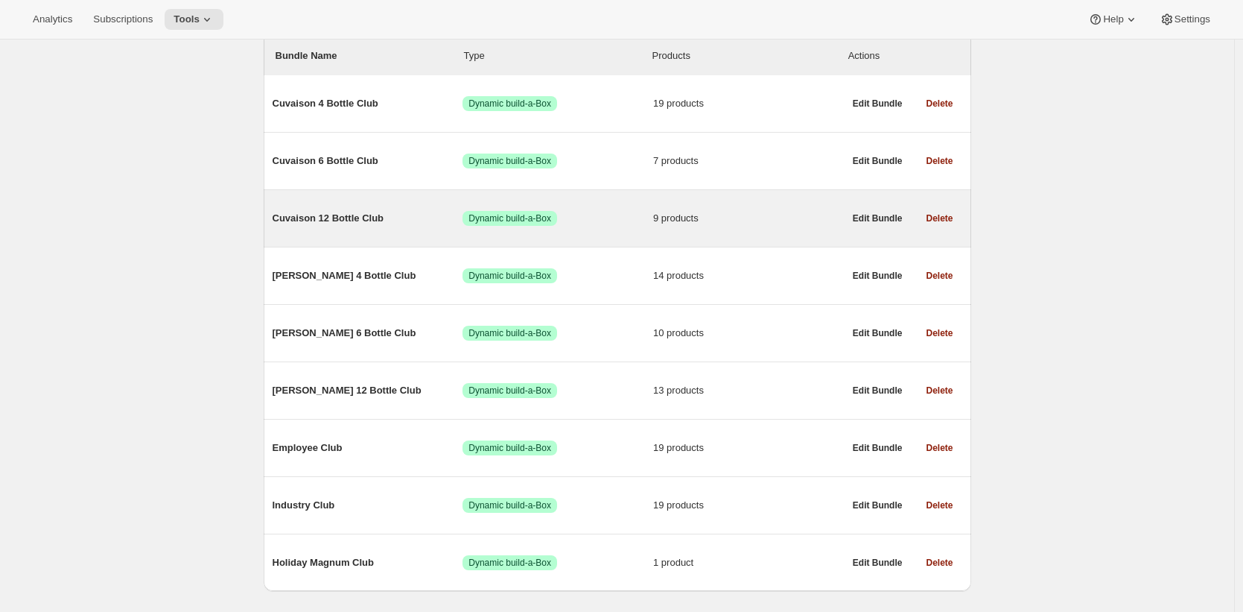
click at [373, 213] on span "Cuvaison 12 Bottle Club" at bounding box center [368, 218] width 191 height 15
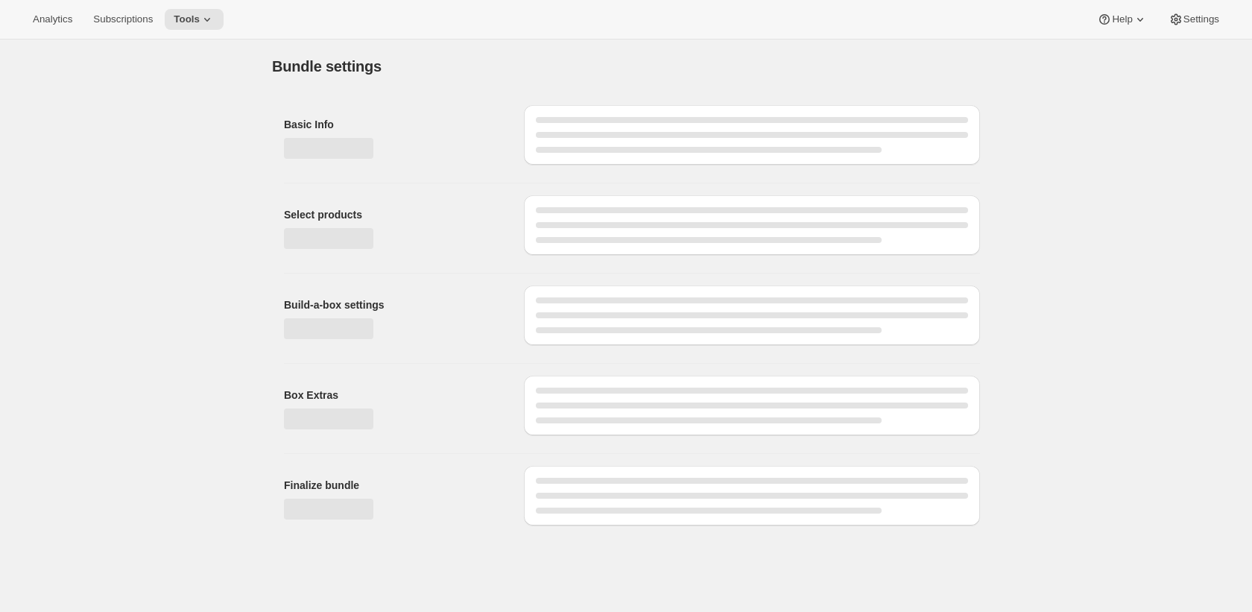
type input "Cuvaison 12 Bottle Club"
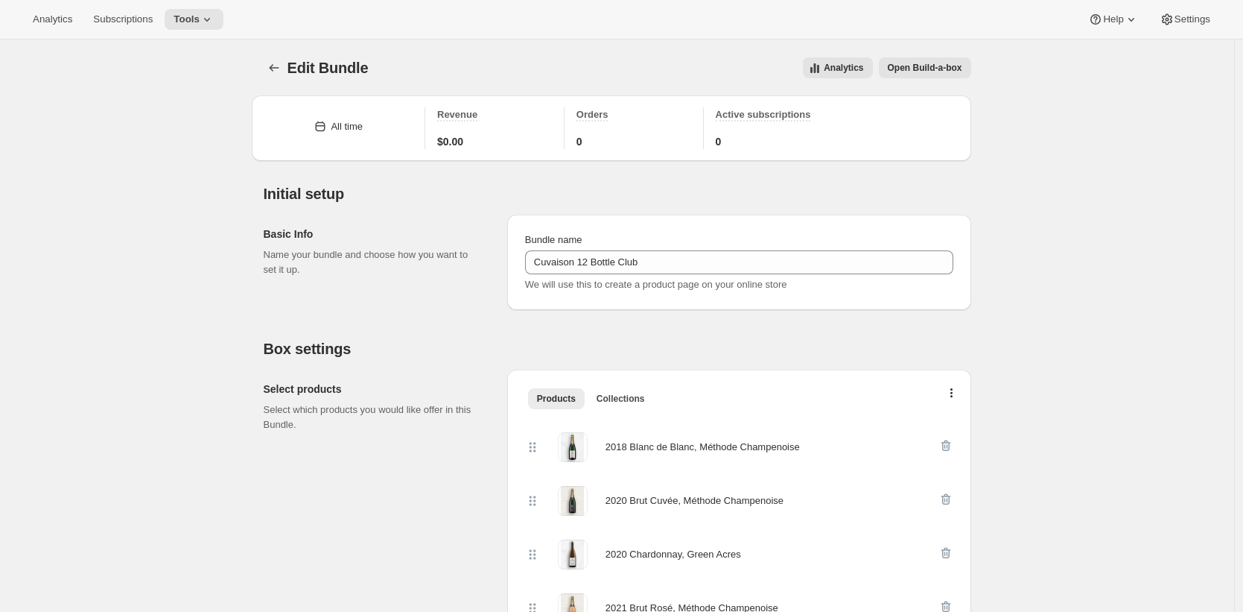
click at [798, 449] on div "2018 Blanc de Blanc, Méthode Champenoise" at bounding box center [703, 447] width 194 height 15
drag, startPoint x: 798, startPoint y: 449, endPoint x: 612, endPoint y: 451, distance: 185.5
click at [612, 451] on div "2018 Blanc de Blanc, Méthode Champenoise" at bounding box center [703, 447] width 194 height 15
copy div "2018 Blanc de Blanc, Méthode Champenoise"
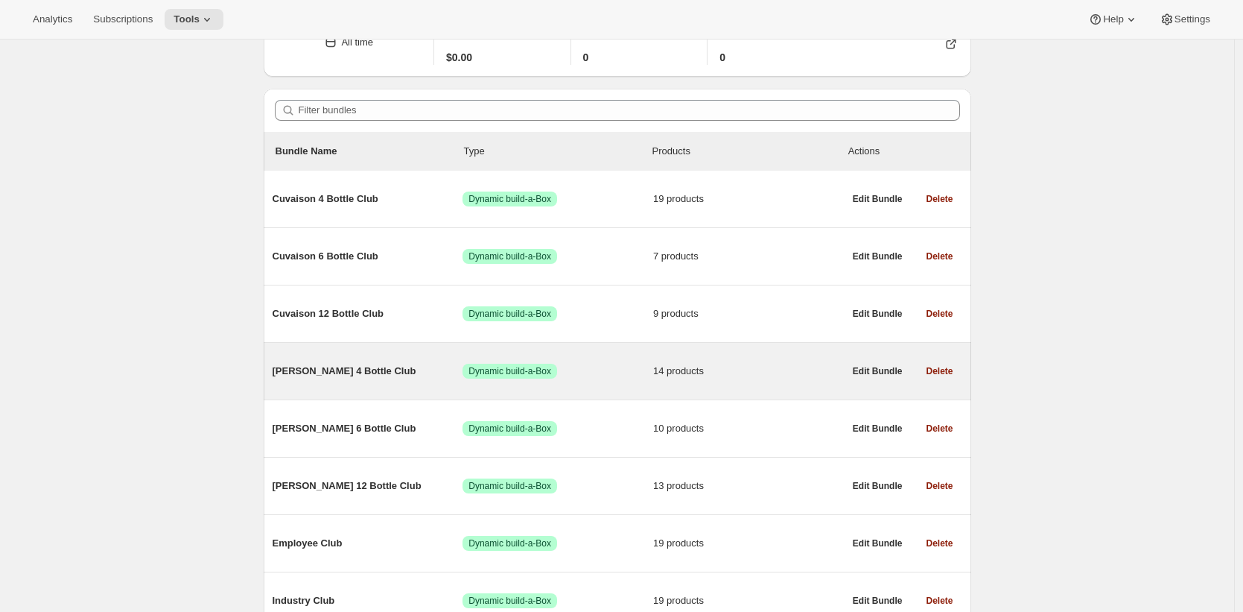
scroll to position [97, 0]
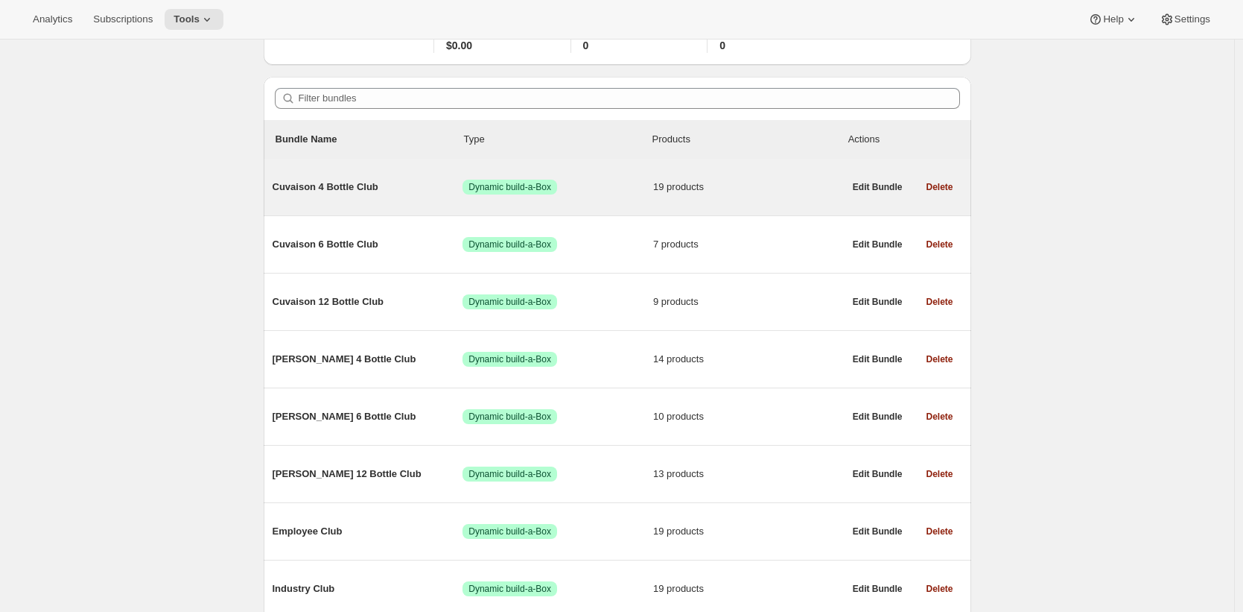
click at [368, 197] on div "Cuvaison 4 Bottle Club Success Dynamic build-a-Box 19 products" at bounding box center [558, 187] width 571 height 39
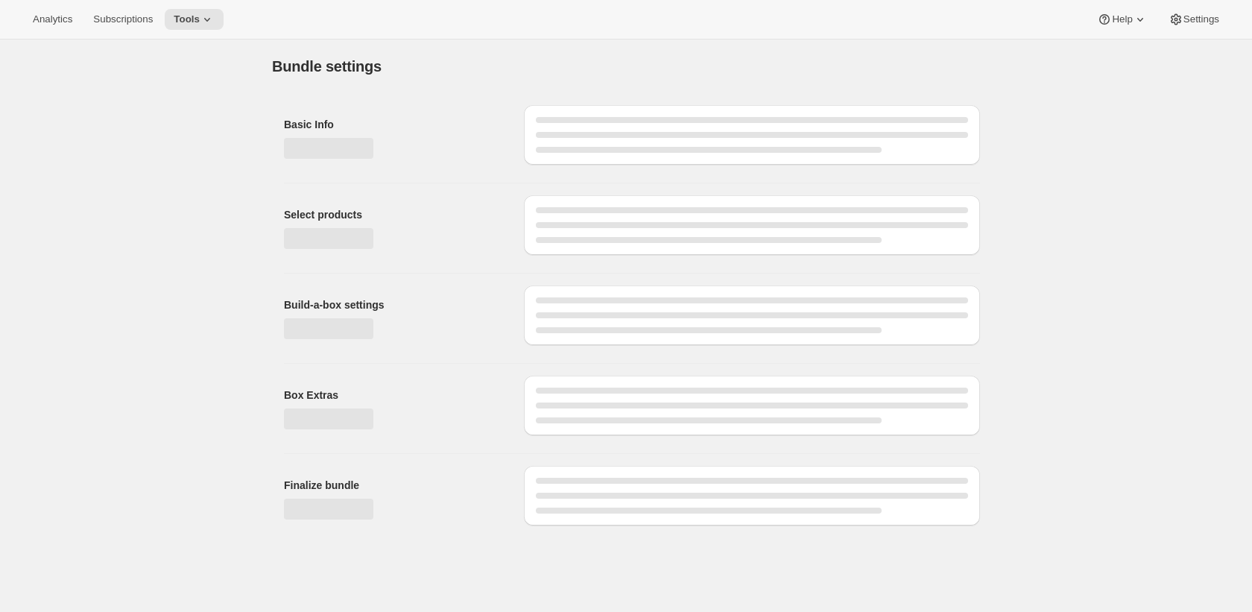
type input "Cuvaison 4 Bottle Club"
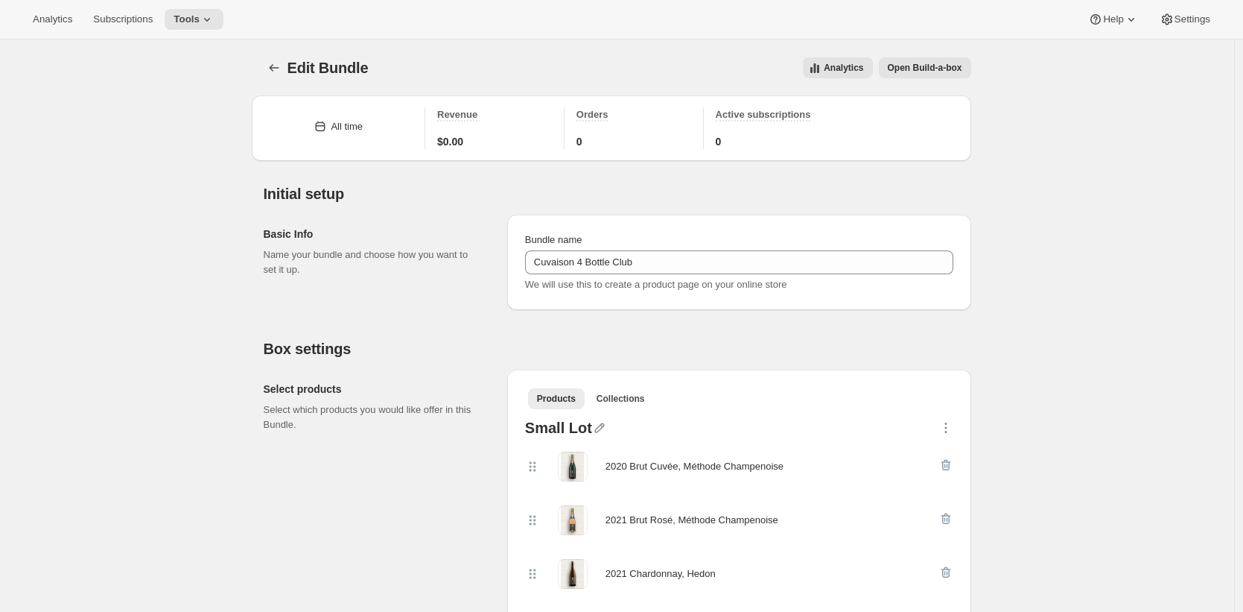
click at [773, 467] on div "2020 Brut Cuvée, Méthode Champenoise" at bounding box center [695, 466] width 178 height 15
drag, startPoint x: 773, startPoint y: 467, endPoint x: 621, endPoint y: 470, distance: 152.0
click at [621, 470] on div "2020 Brut Cuvée, Méthode Champenoise" at bounding box center [695, 466] width 178 height 15
copy div "2020 Brut Cuvée, Méthode Champenoise"
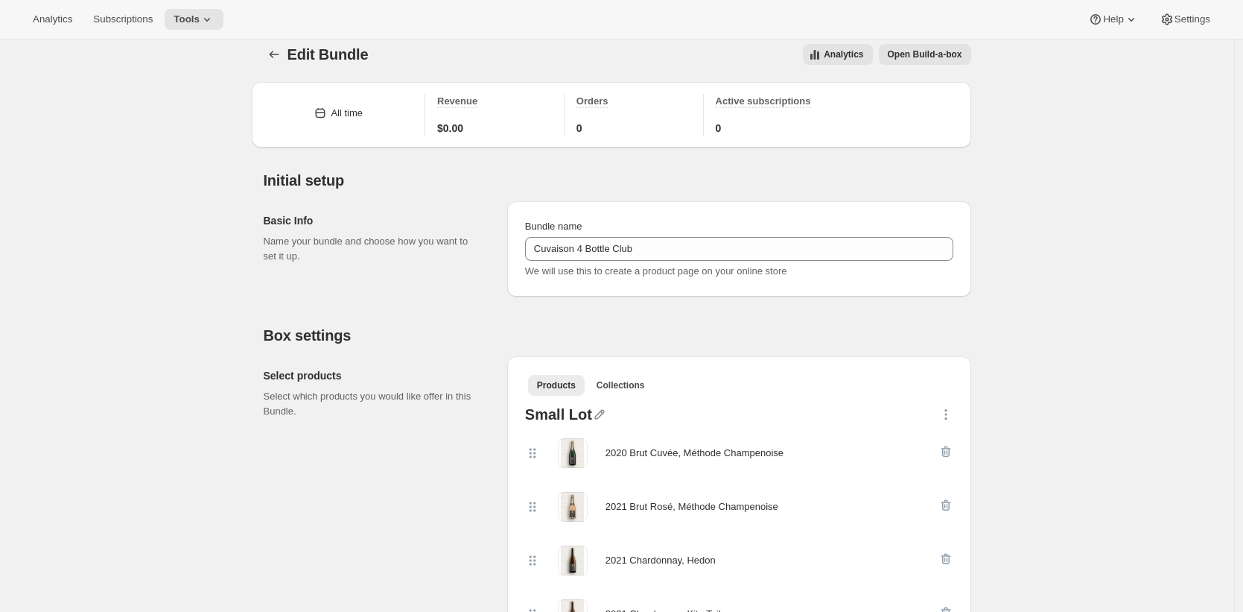
scroll to position [15, 0]
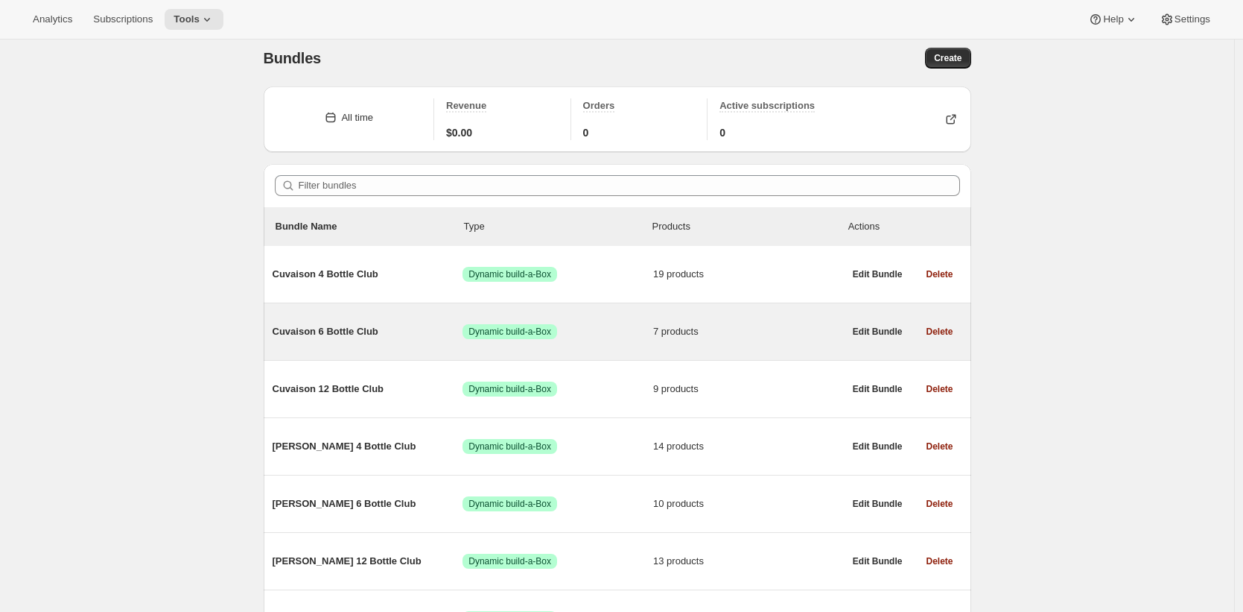
scroll to position [25, 0]
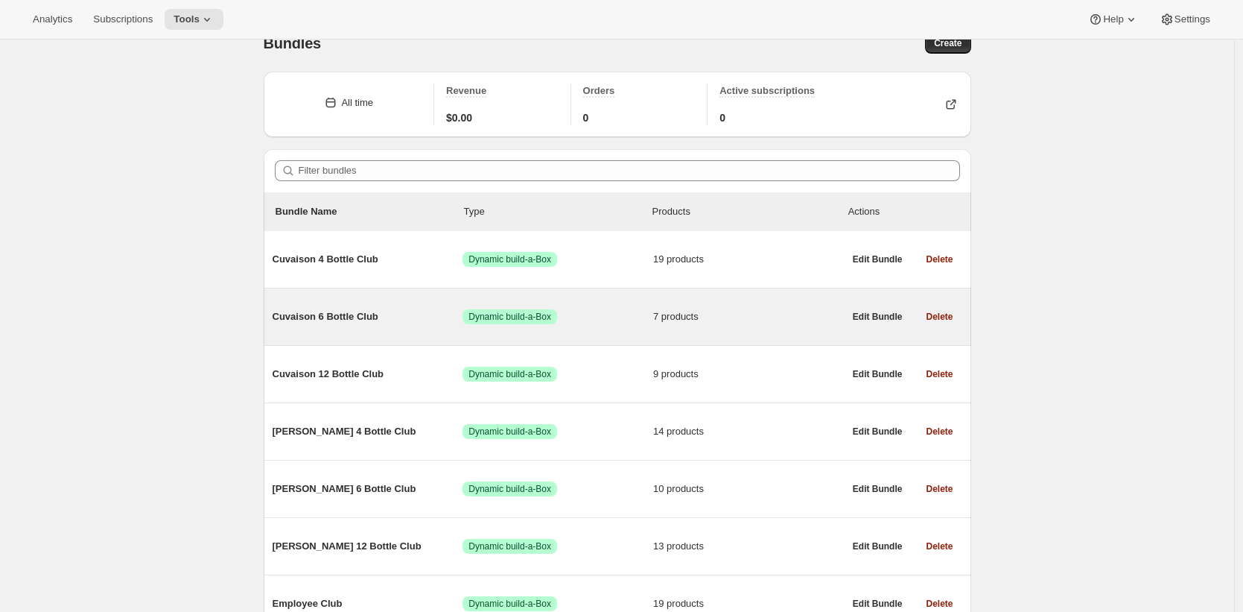
click at [433, 327] on div "Cuvaison 6 Bottle Club Success Dynamic build-a-Box 7 products" at bounding box center [558, 316] width 571 height 39
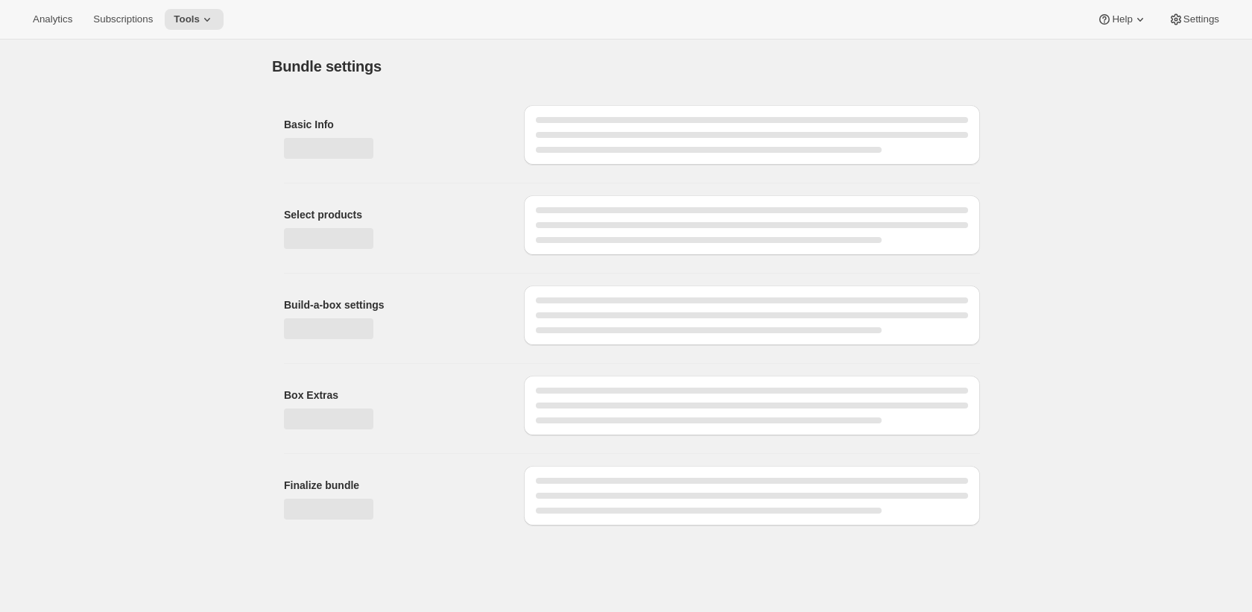
type input "Cuvaison 6 Bottle Club"
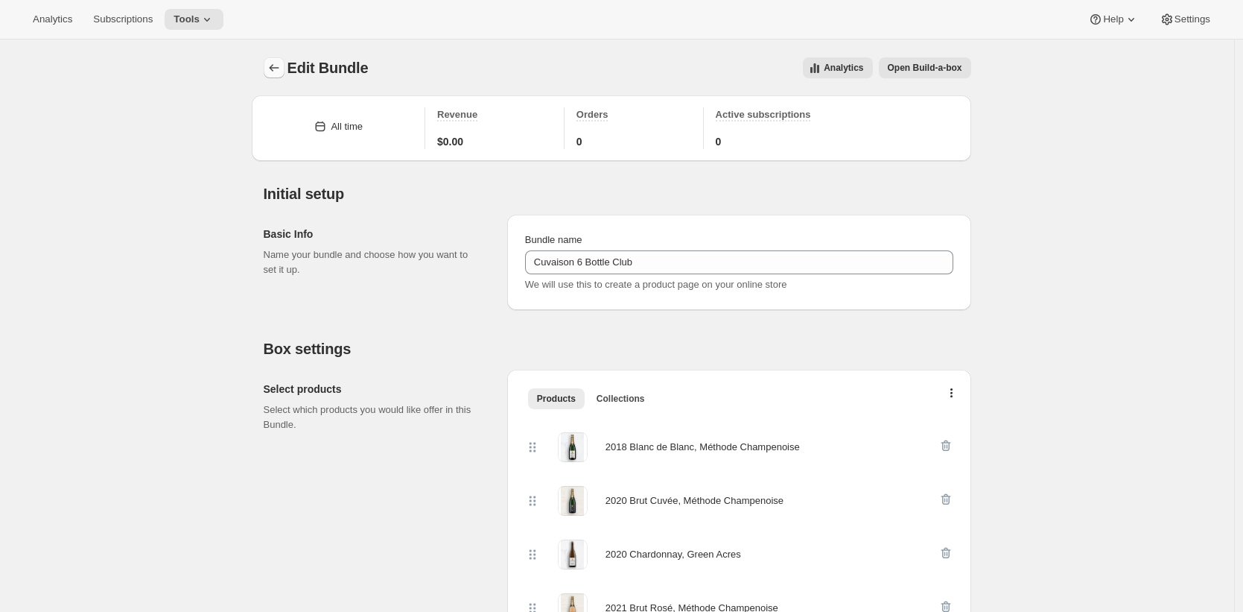
click at [279, 68] on icon "Bundles" at bounding box center [274, 67] width 15 height 15
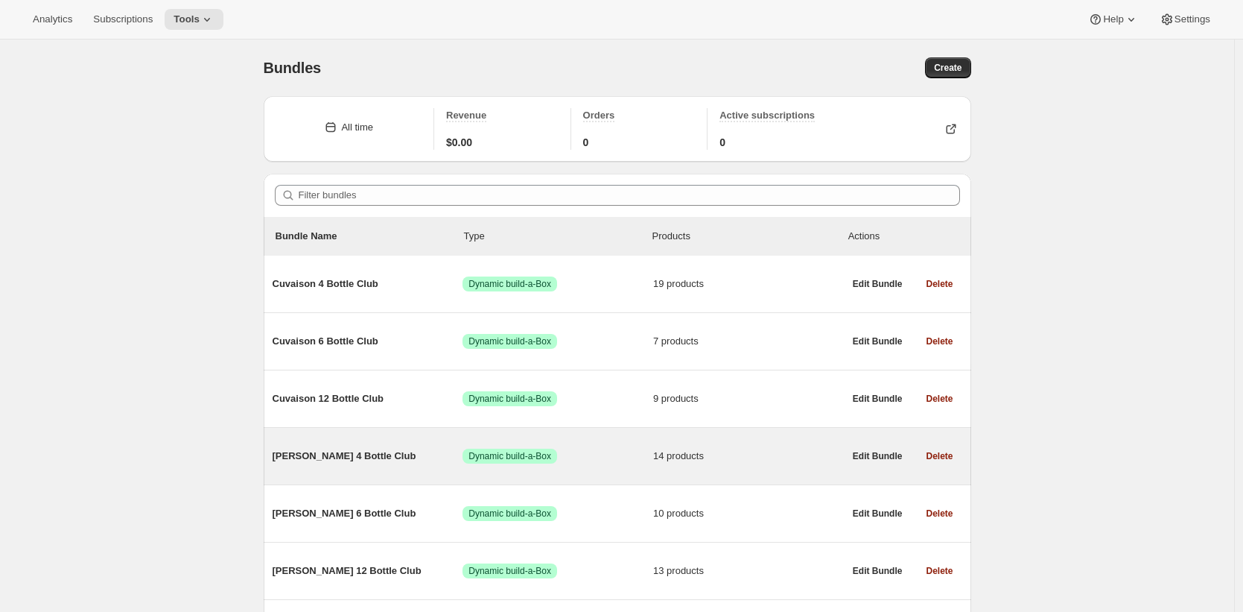
scroll to position [3, 0]
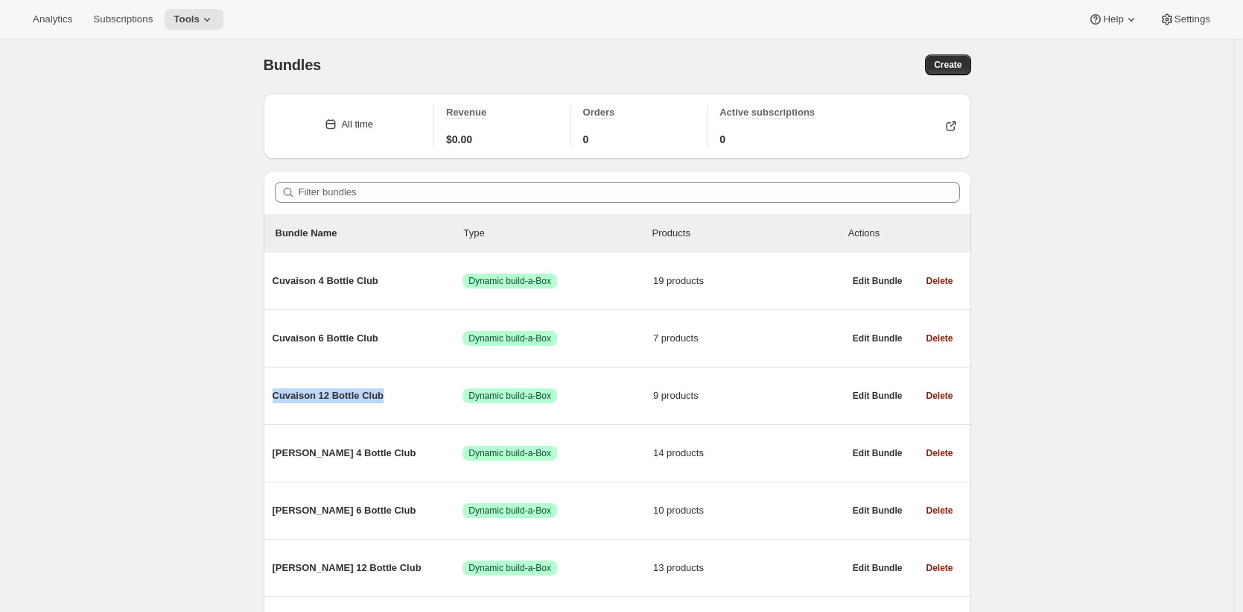
drag, startPoint x: 437, startPoint y: 393, endPoint x: 253, endPoint y: 361, distance: 186.9
click at [253, 361] on div "Bundles. This page is ready Bundles Create All time Revenue $0.00 Orders 0 Acti…" at bounding box center [618, 431] width 744 height 788
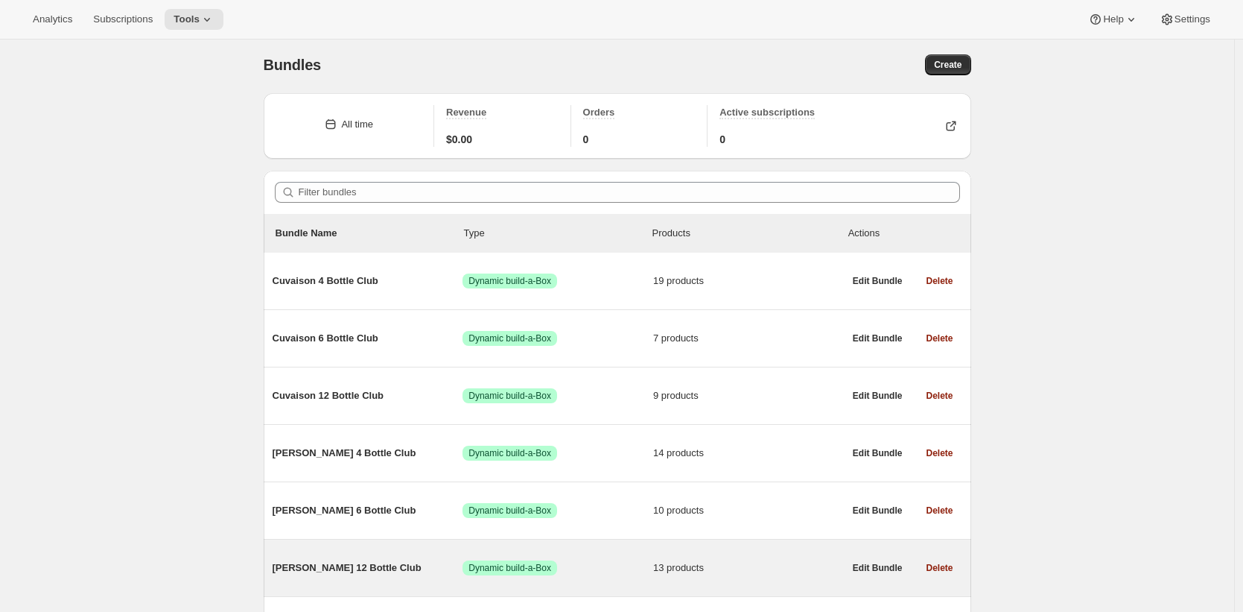
click at [377, 569] on span "Brandlin 12 Bottle Club" at bounding box center [368, 567] width 191 height 15
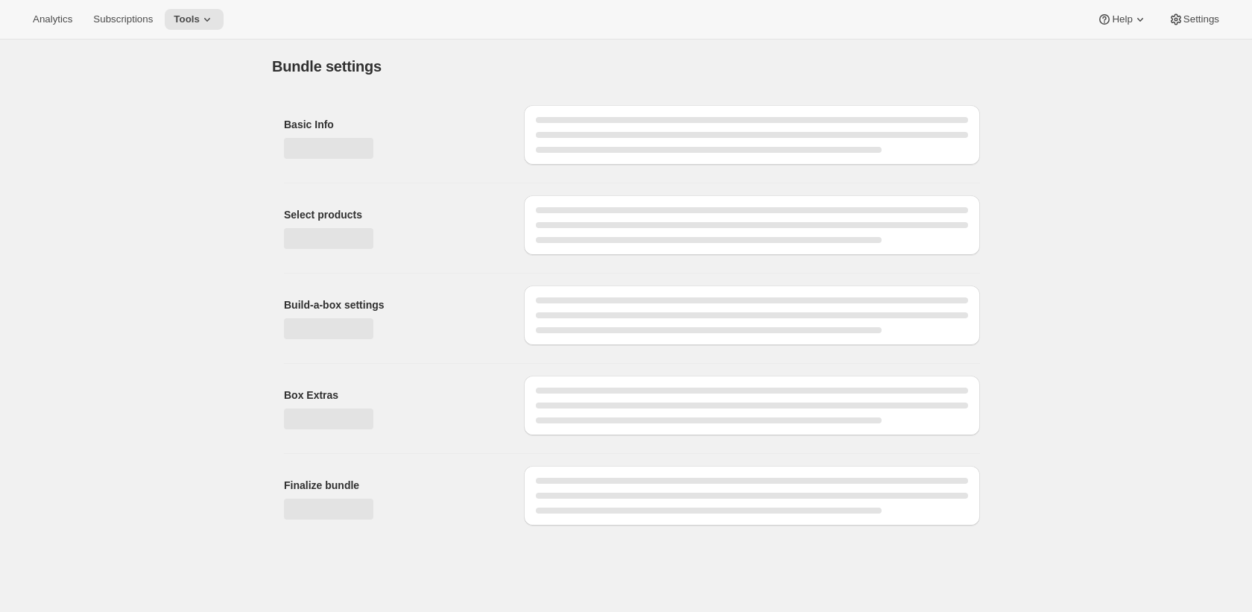
type input "Brandlin 12 Bottle Club"
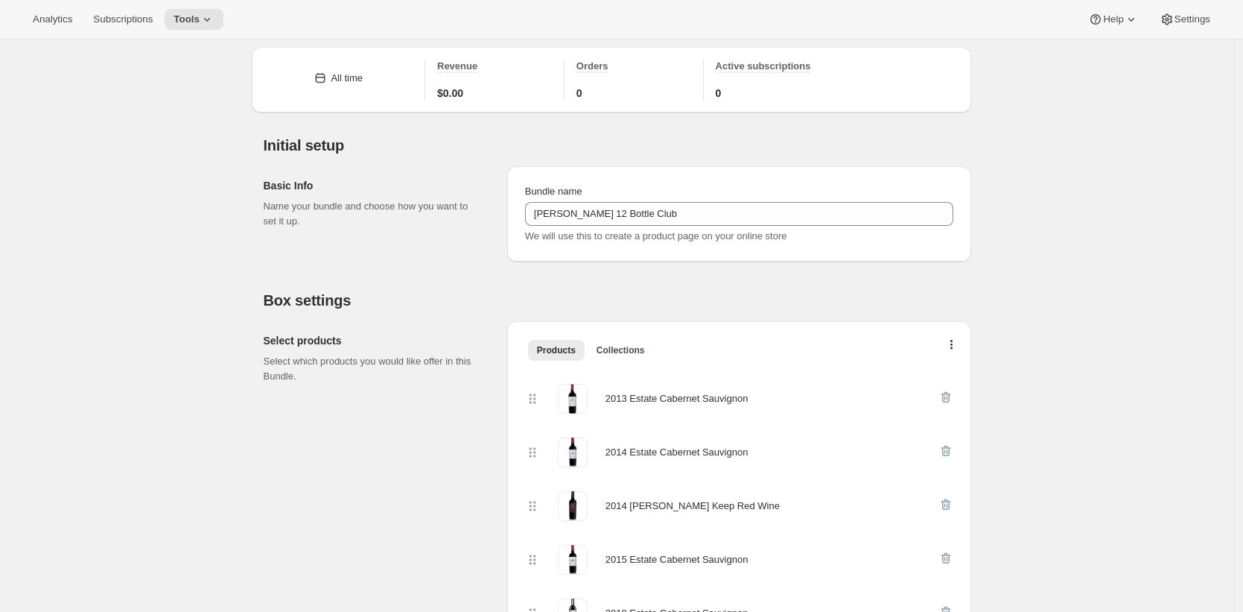
scroll to position [128, 0]
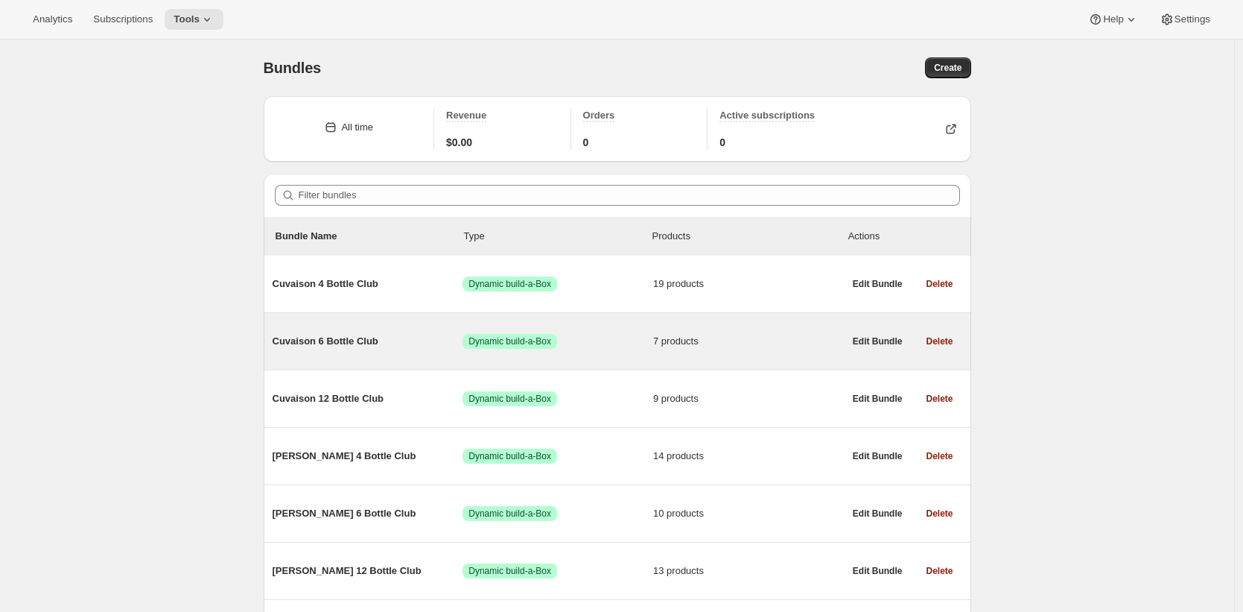
click at [337, 342] on span "Cuvaison 6 Bottle Club" at bounding box center [368, 341] width 191 height 15
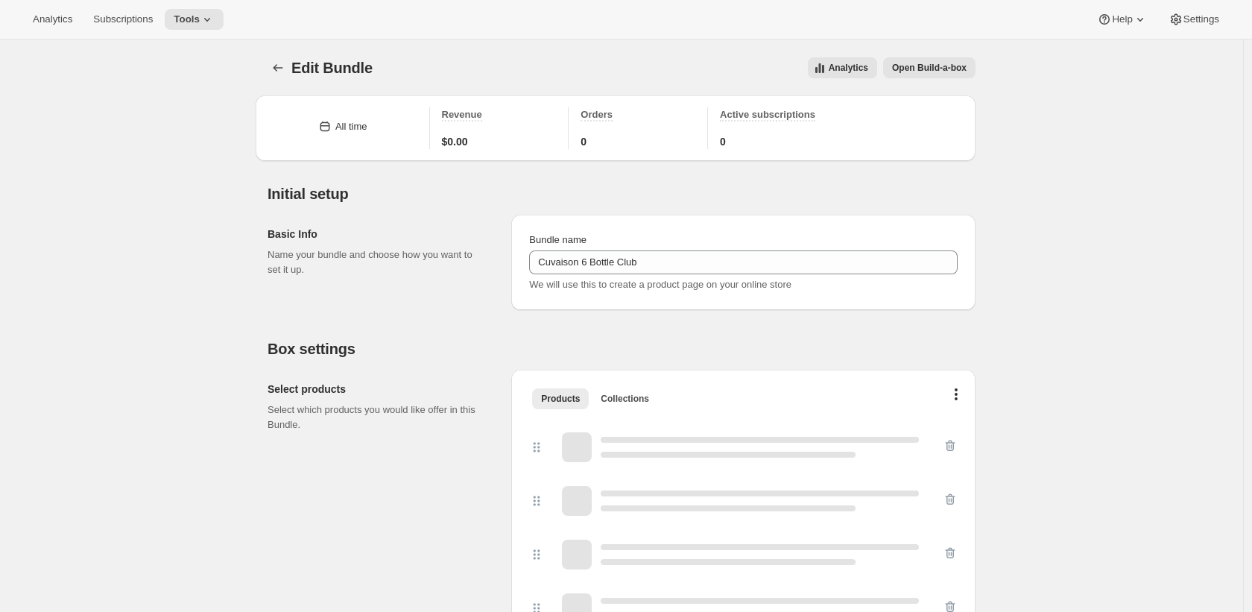
type input "Cuvaison 6 Bottle Club"
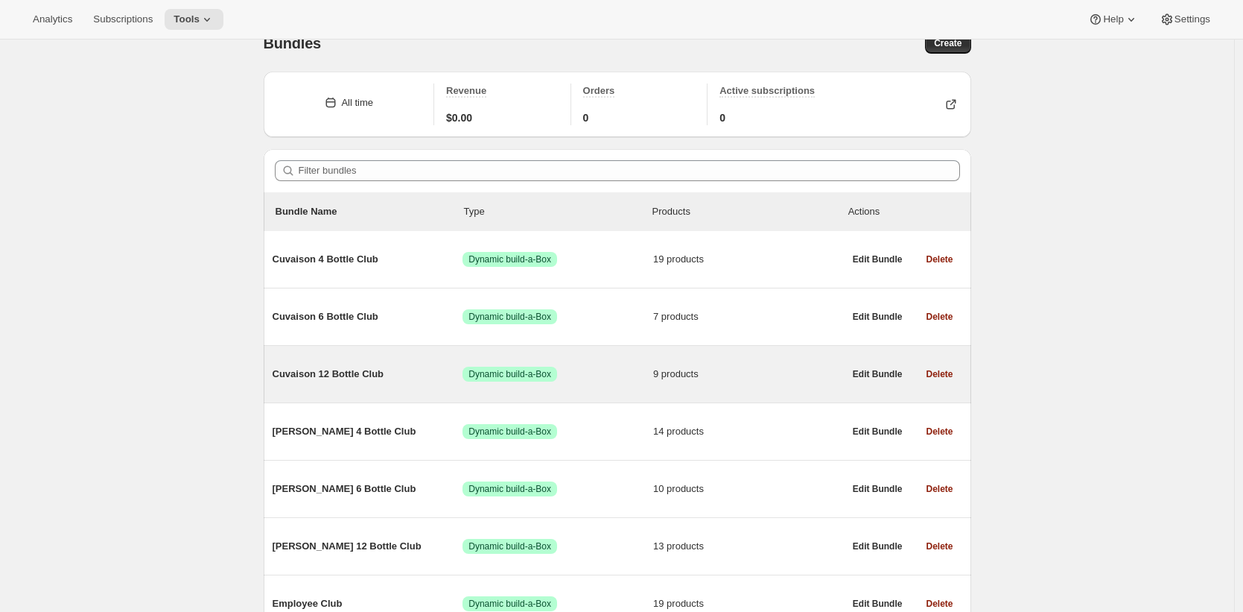
scroll to position [36, 0]
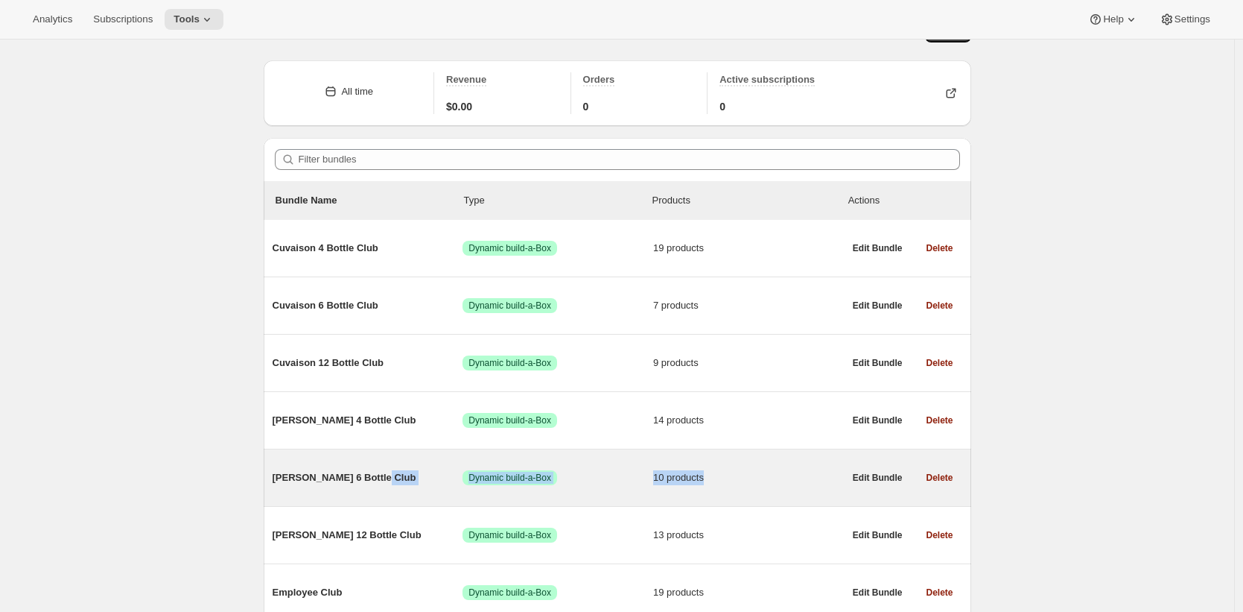
click at [363, 490] on div "Brandlin 6 Bottle Club Success Dynamic build-a-Box 10 products" at bounding box center [558, 477] width 571 height 39
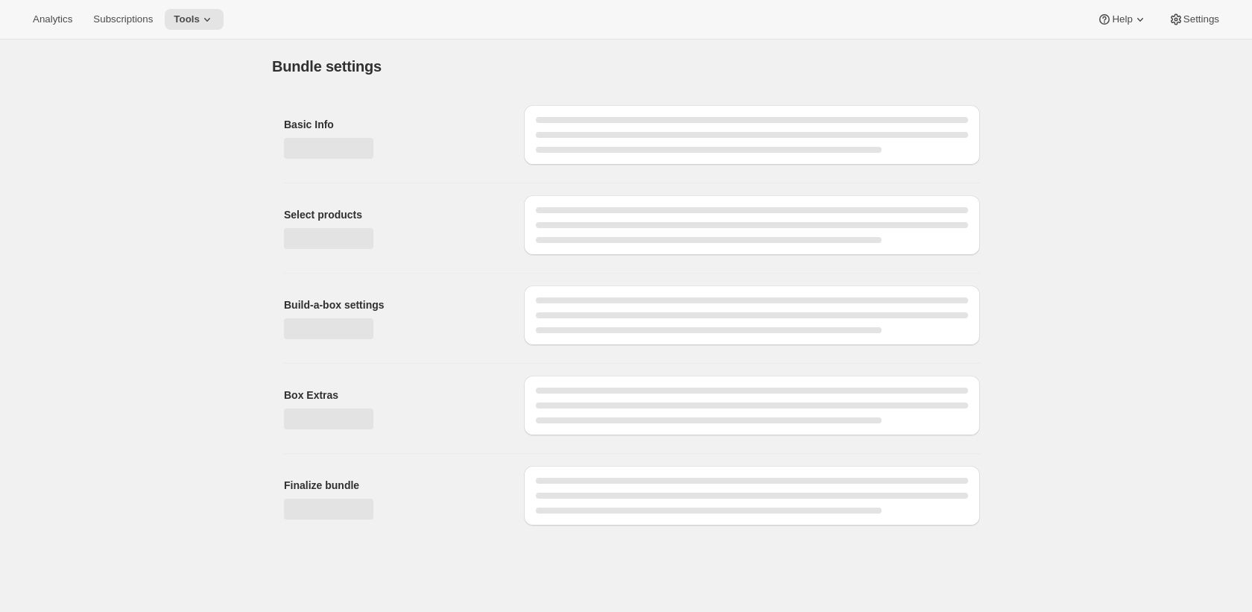
type input "Brandlin 6 Bottle Club"
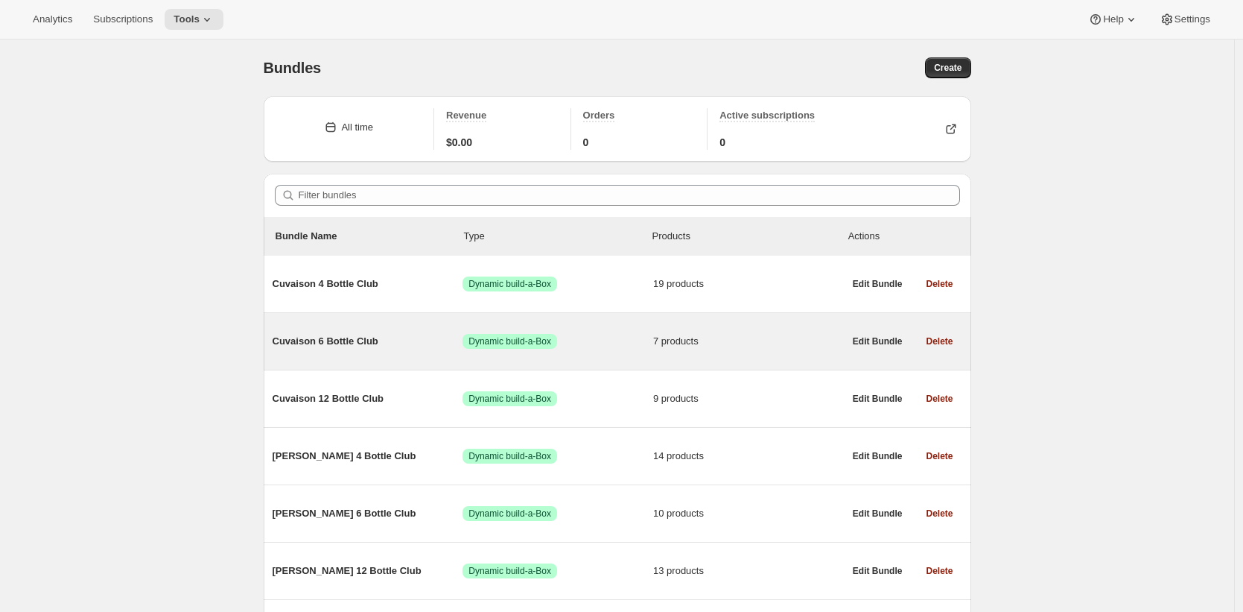
click at [380, 344] on span "Cuvaison 6 Bottle Club" at bounding box center [368, 341] width 191 height 15
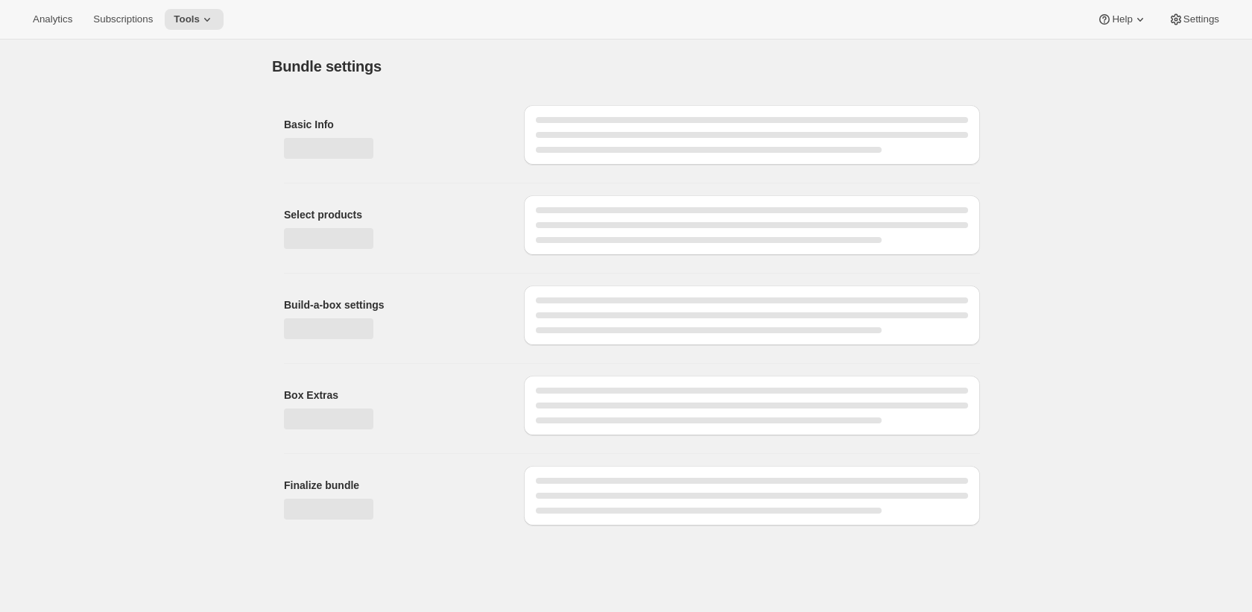
type input "Cuvaison 6 Bottle Club"
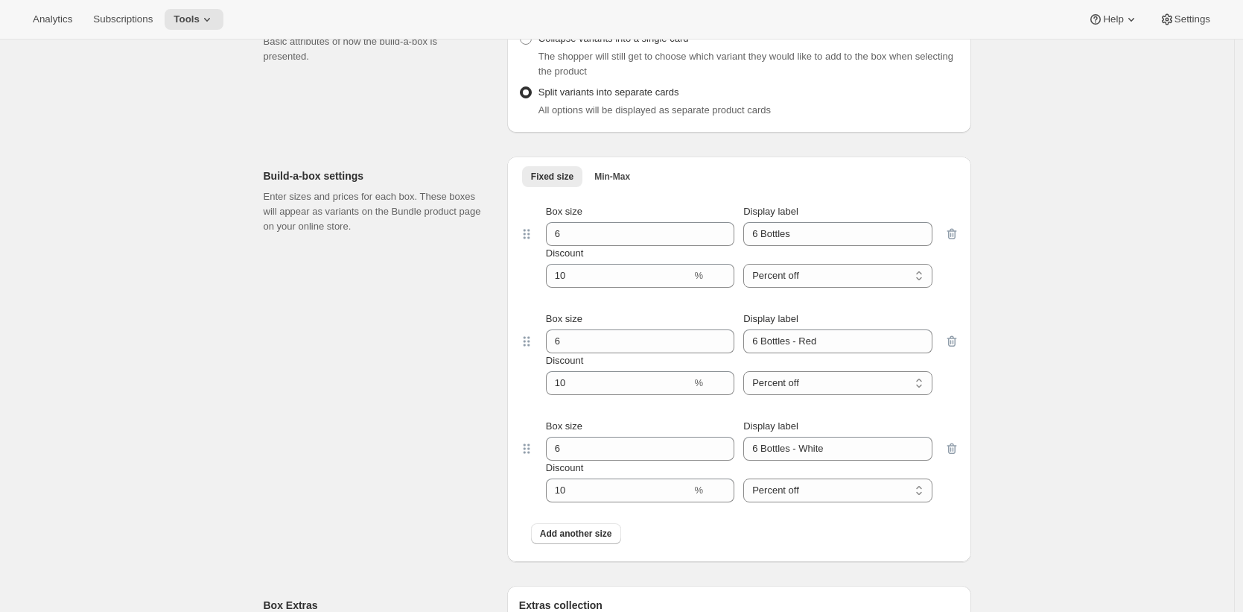
scroll to position [877, 0]
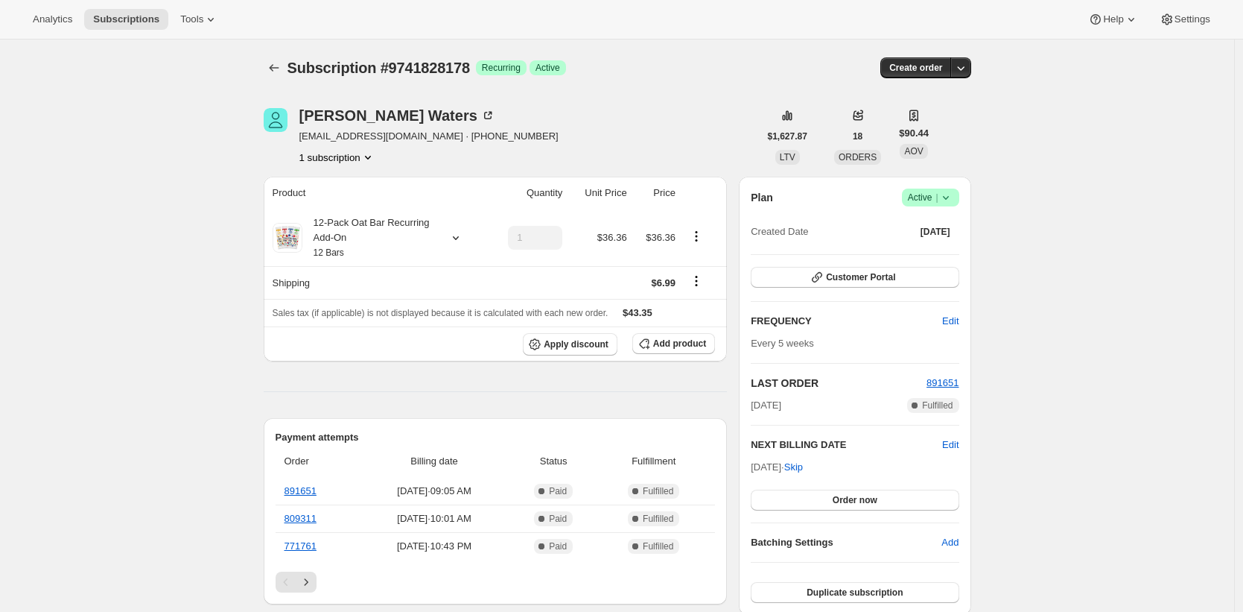
click at [343, 247] on small "12 Bars" at bounding box center [329, 252] width 31 height 10
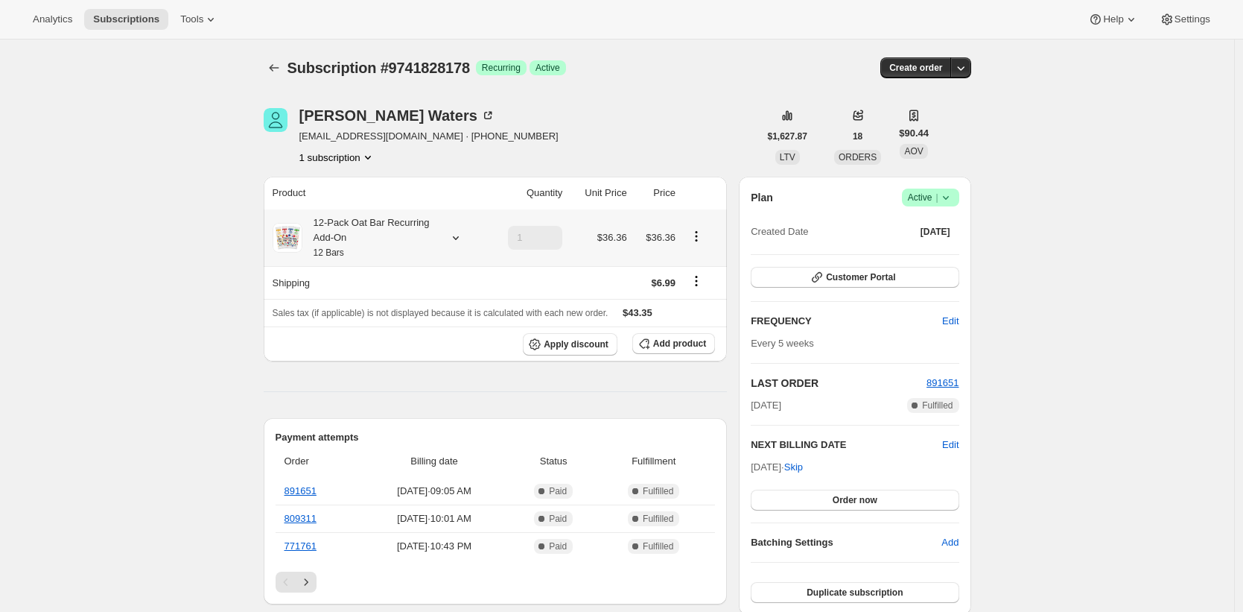
click at [343, 221] on div "12-Pack Oat Bar Recurring Add-On 12 Bars" at bounding box center [369, 237] width 134 height 45
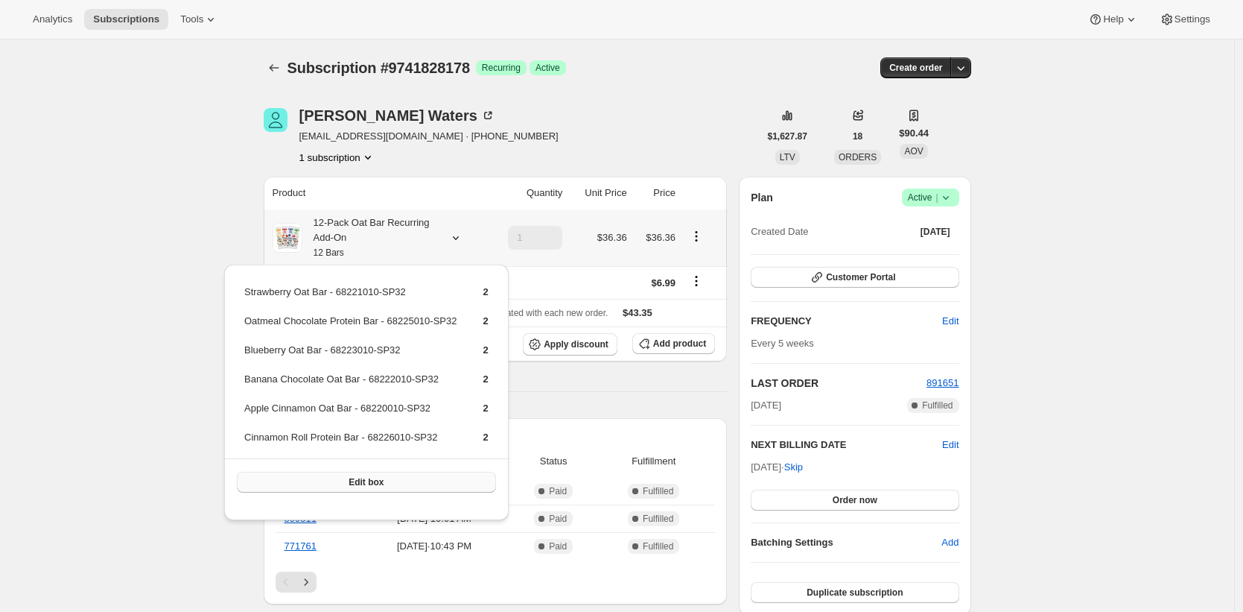
click at [407, 492] on button "Edit box" at bounding box center [366, 482] width 259 height 21
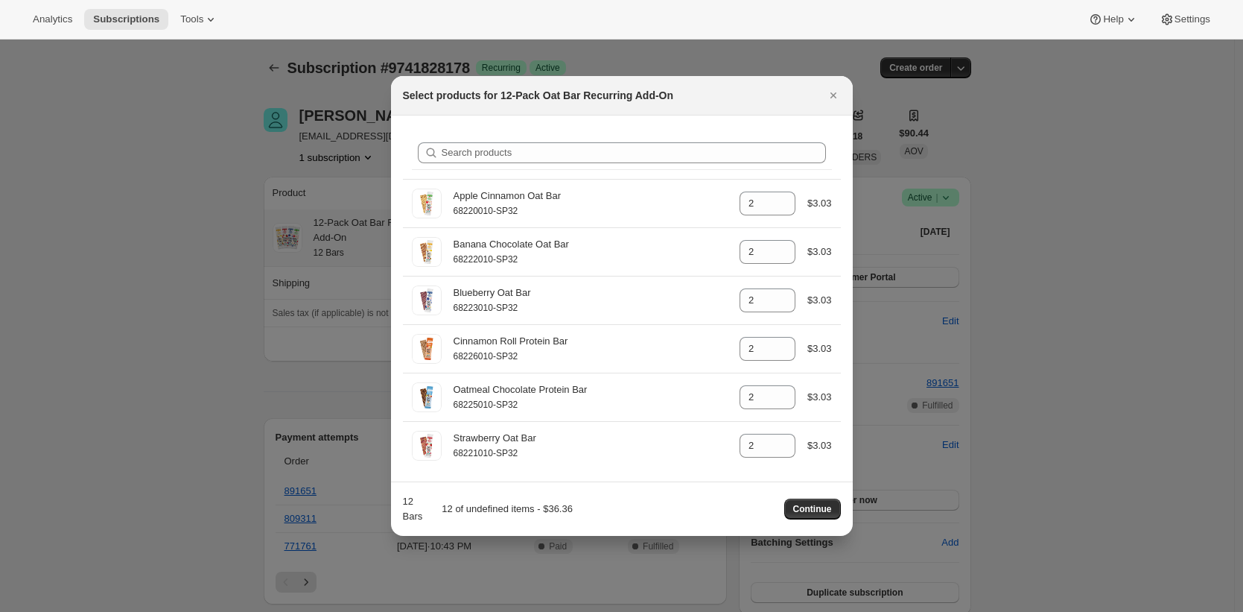
drag, startPoint x: 494, startPoint y: 512, endPoint x: 553, endPoint y: 507, distance: 59.0
click at [553, 507] on div "12 of undefined items - $36.36" at bounding box center [504, 508] width 137 height 15
drag, startPoint x: 533, startPoint y: 512, endPoint x: 484, endPoint y: 507, distance: 49.4
click at [484, 507] on div "12 of undefined items - $36.36" at bounding box center [504, 508] width 137 height 15
click at [184, 355] on div at bounding box center [621, 306] width 1243 height 612
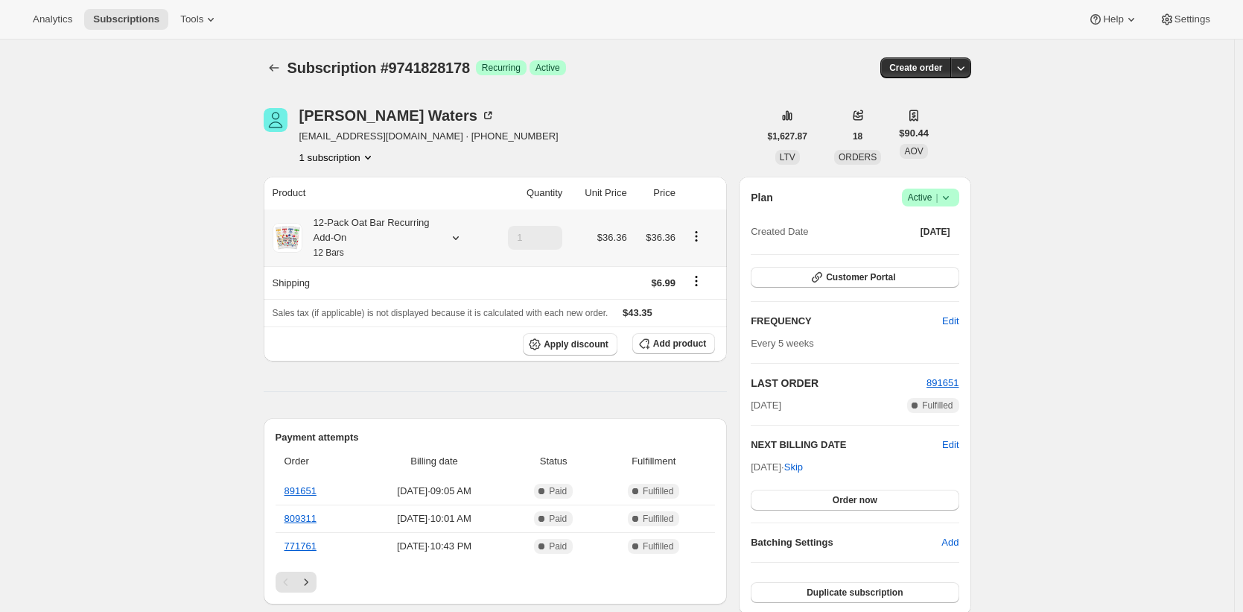
drag, startPoint x: 805, startPoint y: 473, endPoint x: 749, endPoint y: 458, distance: 57.8
click at [746, 470] on div "Plan Success Active | Created Date [DATE] Customer Portal FREQUENCY Edit Every …" at bounding box center [855, 396] width 232 height 438
